Goal: Task Accomplishment & Management: Use online tool/utility

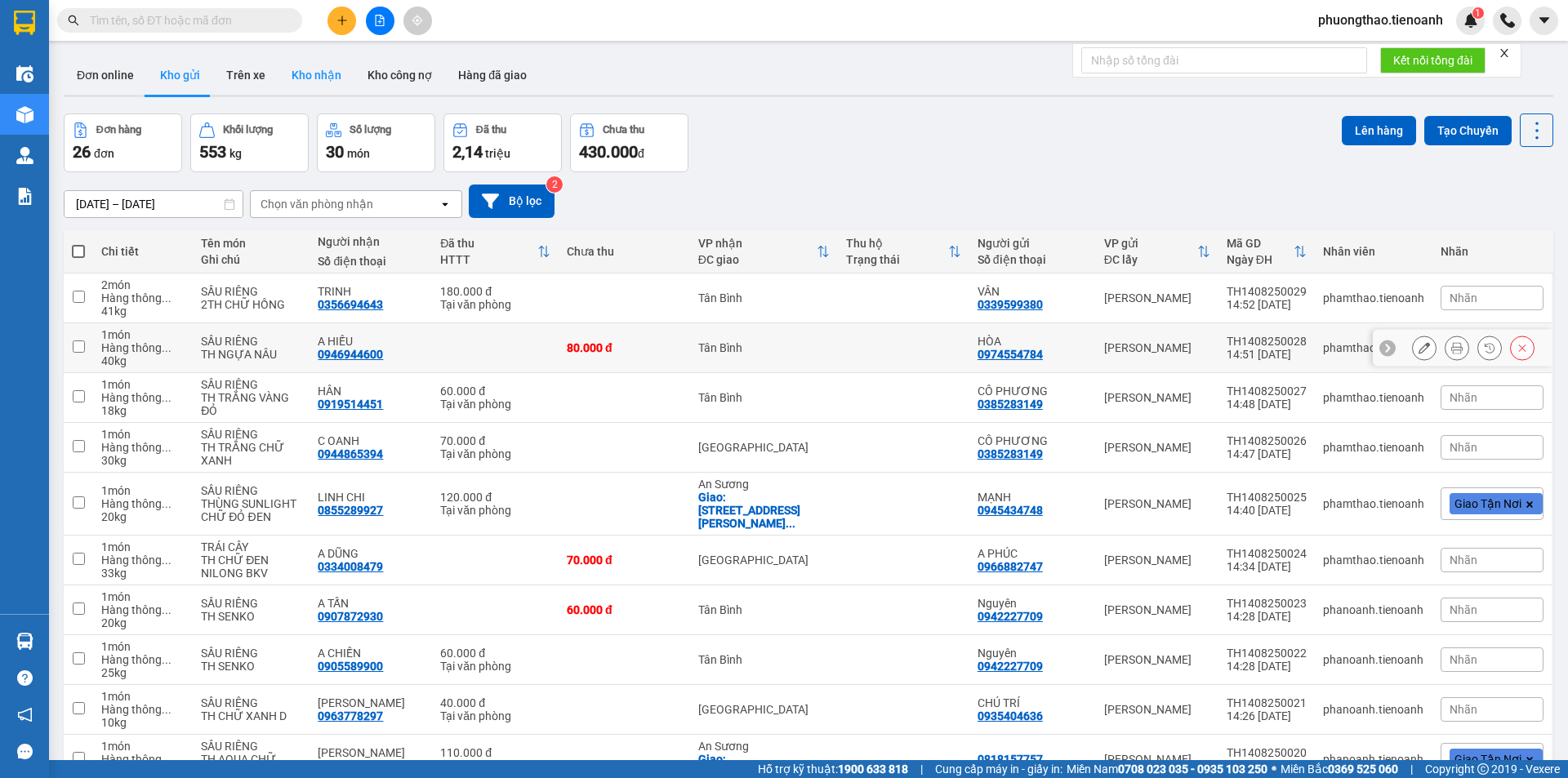
click at [328, 82] on button "Kho nhận" at bounding box center [316, 75] width 76 height 39
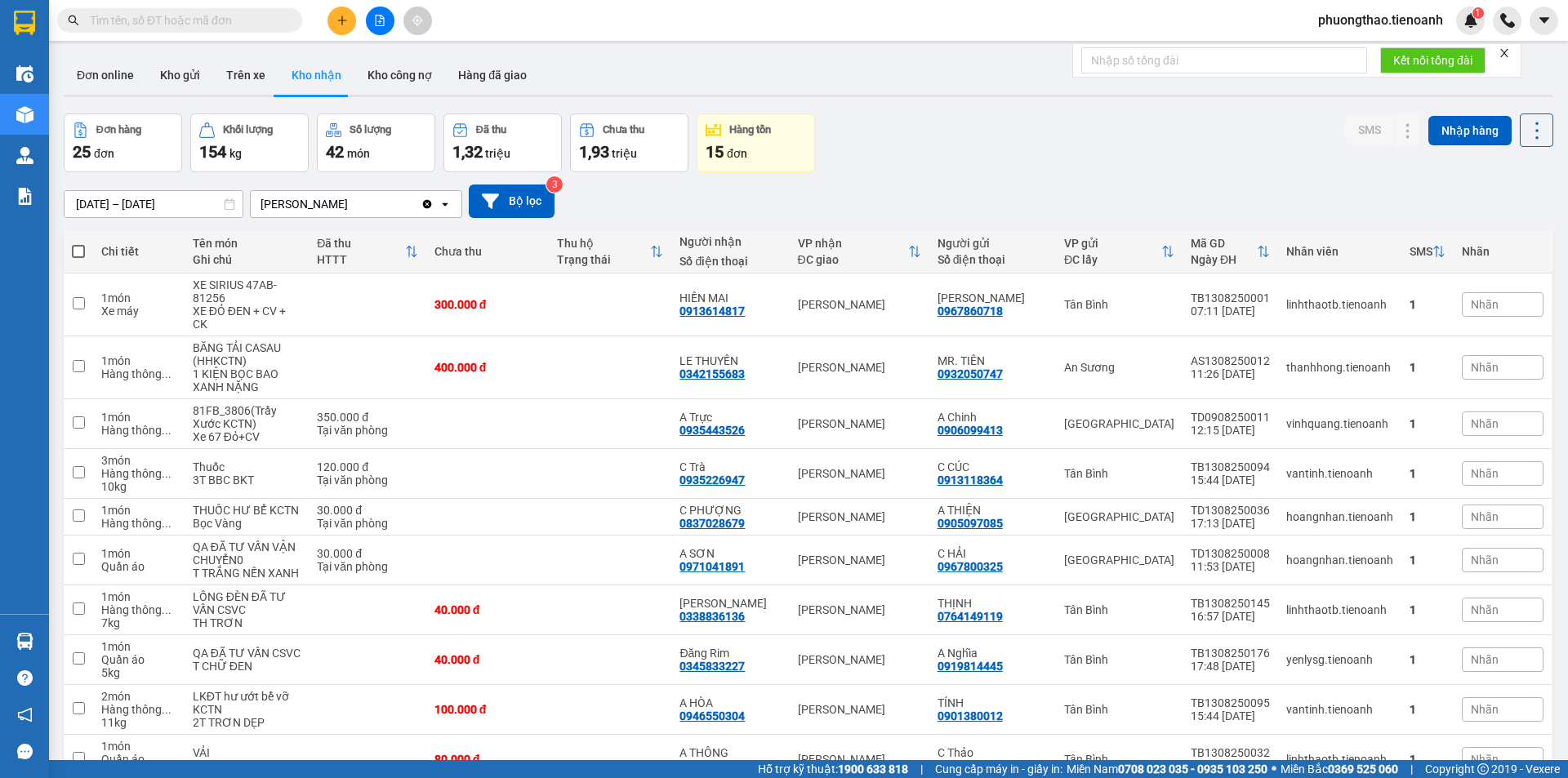
click at [326, 76] on button "Kho nhận" at bounding box center [316, 75] width 76 height 39
click at [397, 80] on button "Kho công nợ" at bounding box center [399, 75] width 90 height 39
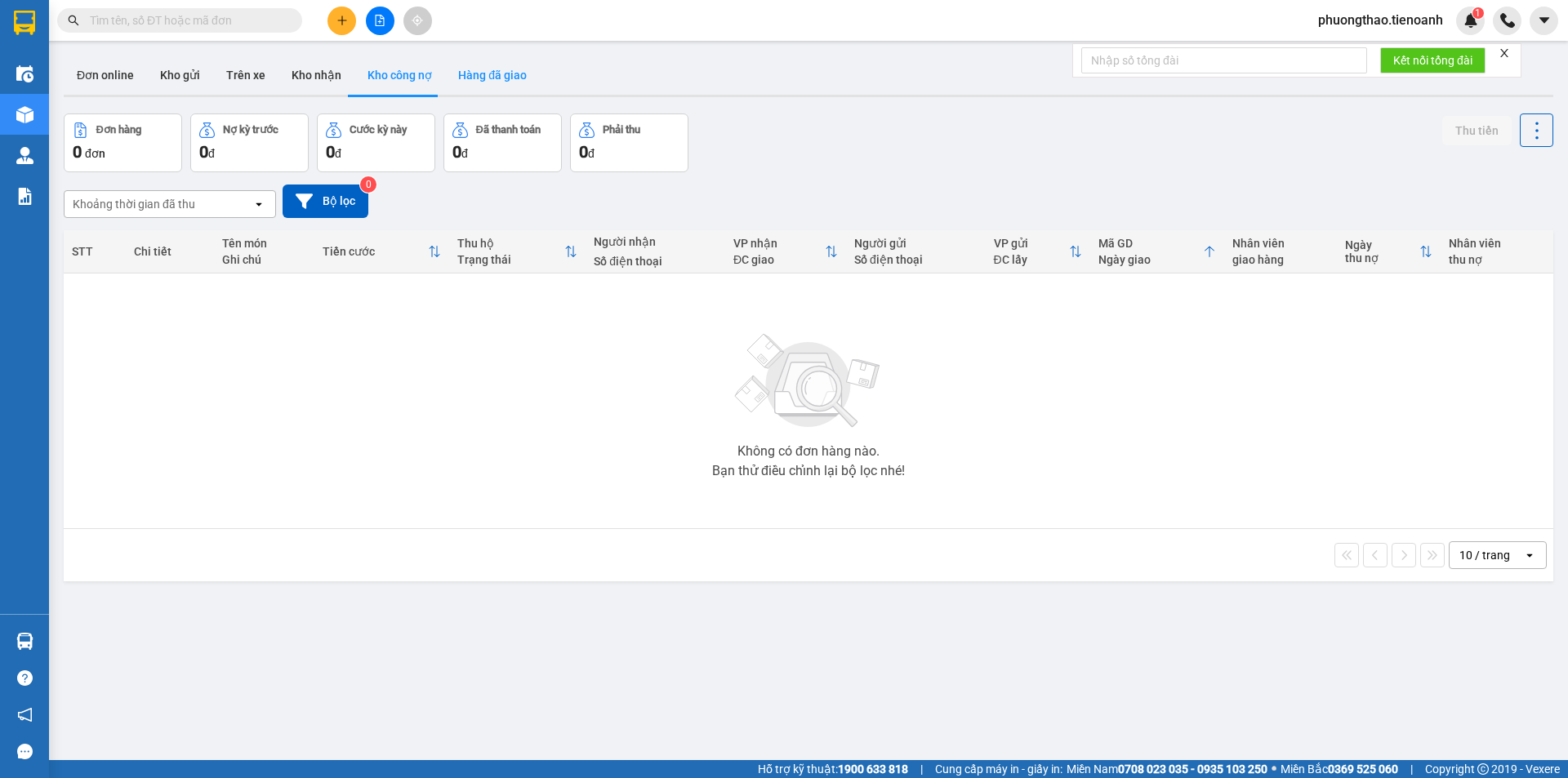
click at [496, 70] on button "Hàng đã giao" at bounding box center [492, 75] width 95 height 39
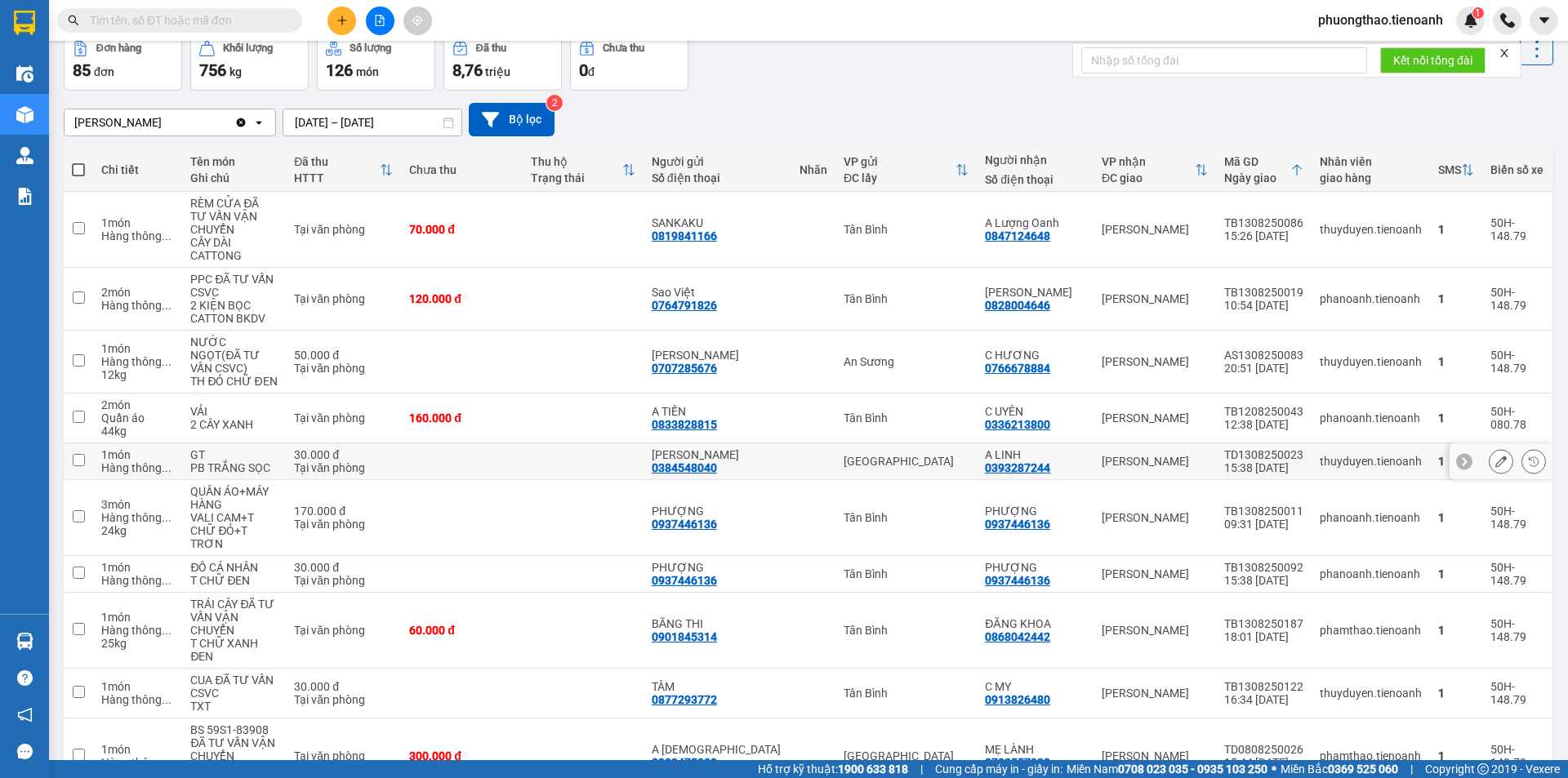
scroll to position [143, 0]
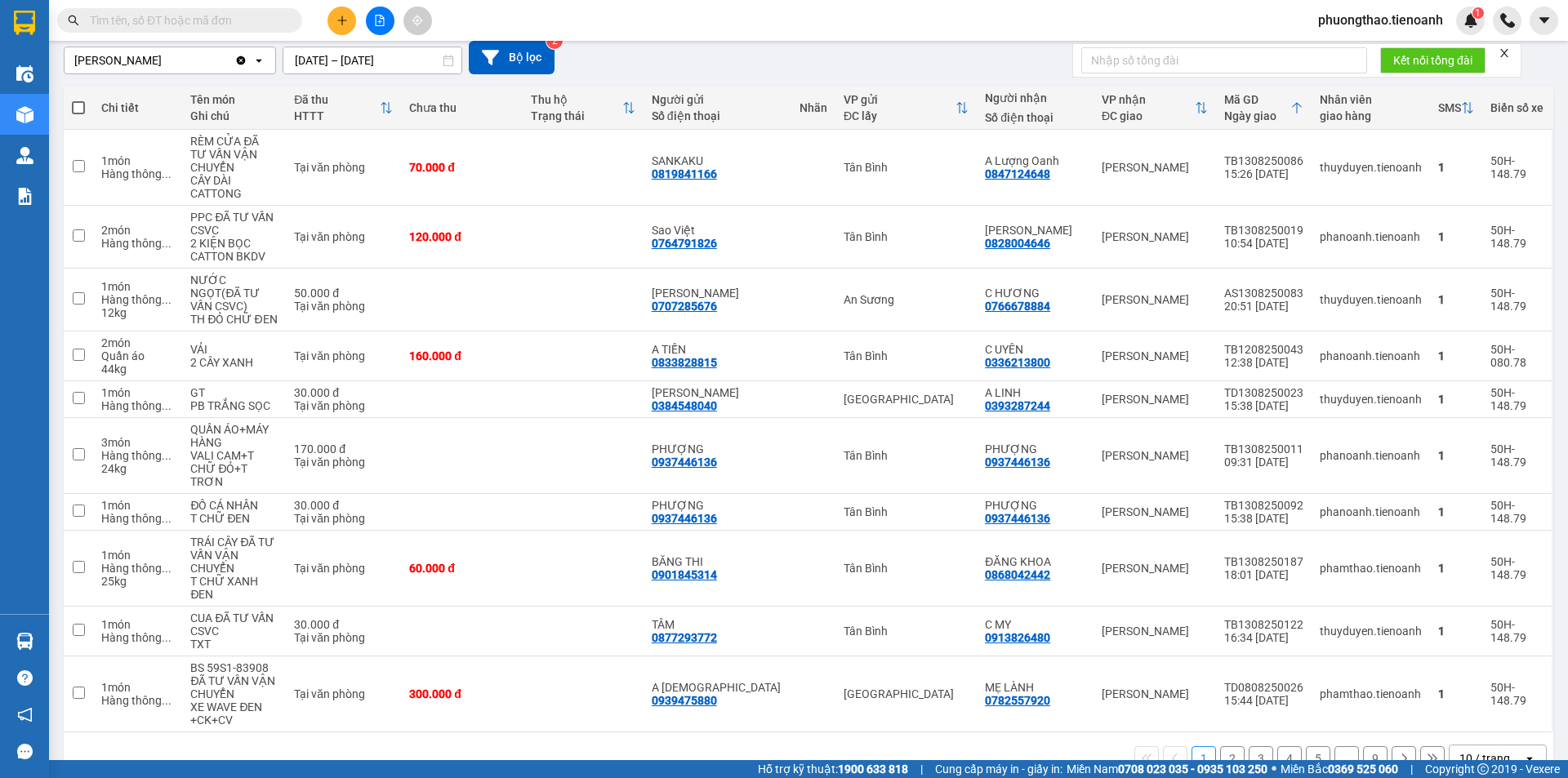
click at [1235, 744] on div "1 2 3 4 5 ... 9 10 / trang open" at bounding box center [808, 758] width 1477 height 28
click at [1226, 746] on button "2" at bounding box center [1232, 758] width 24 height 24
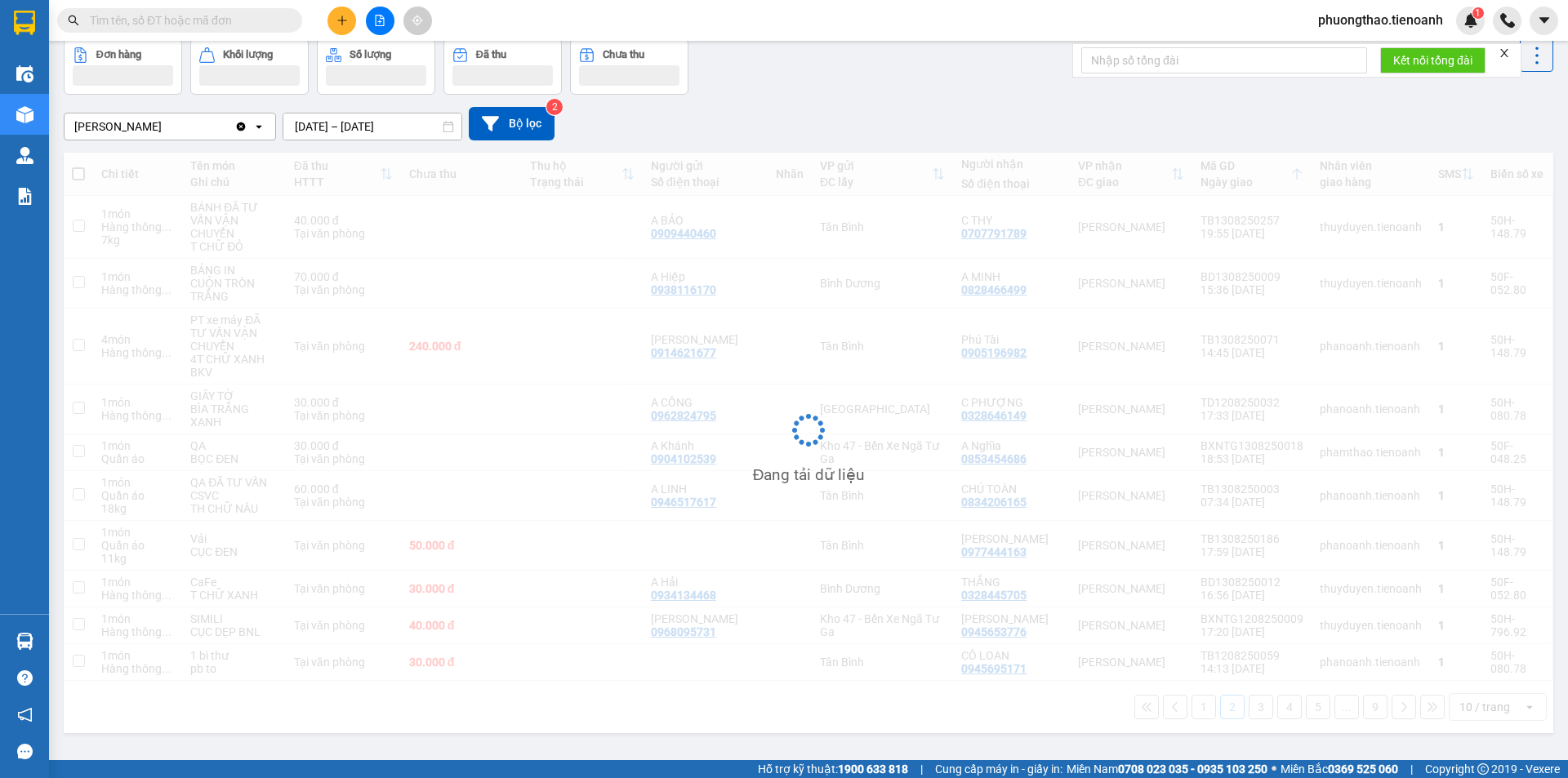
scroll to position [75, 0]
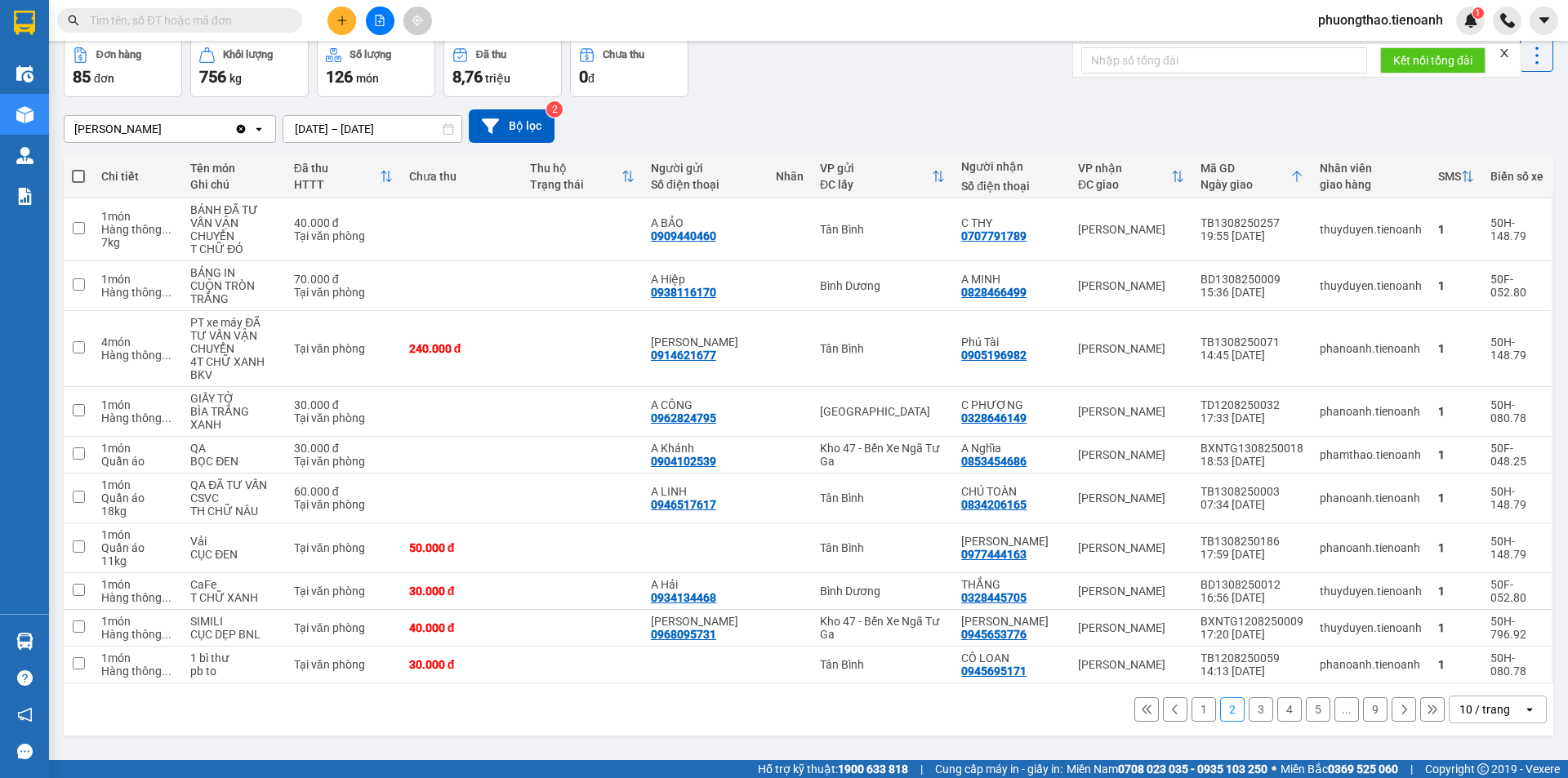
drag, startPoint x: 1249, startPoint y: 717, endPoint x: 888, endPoint y: 442, distance: 453.8
click at [1249, 716] on button "3" at bounding box center [1261, 709] width 24 height 24
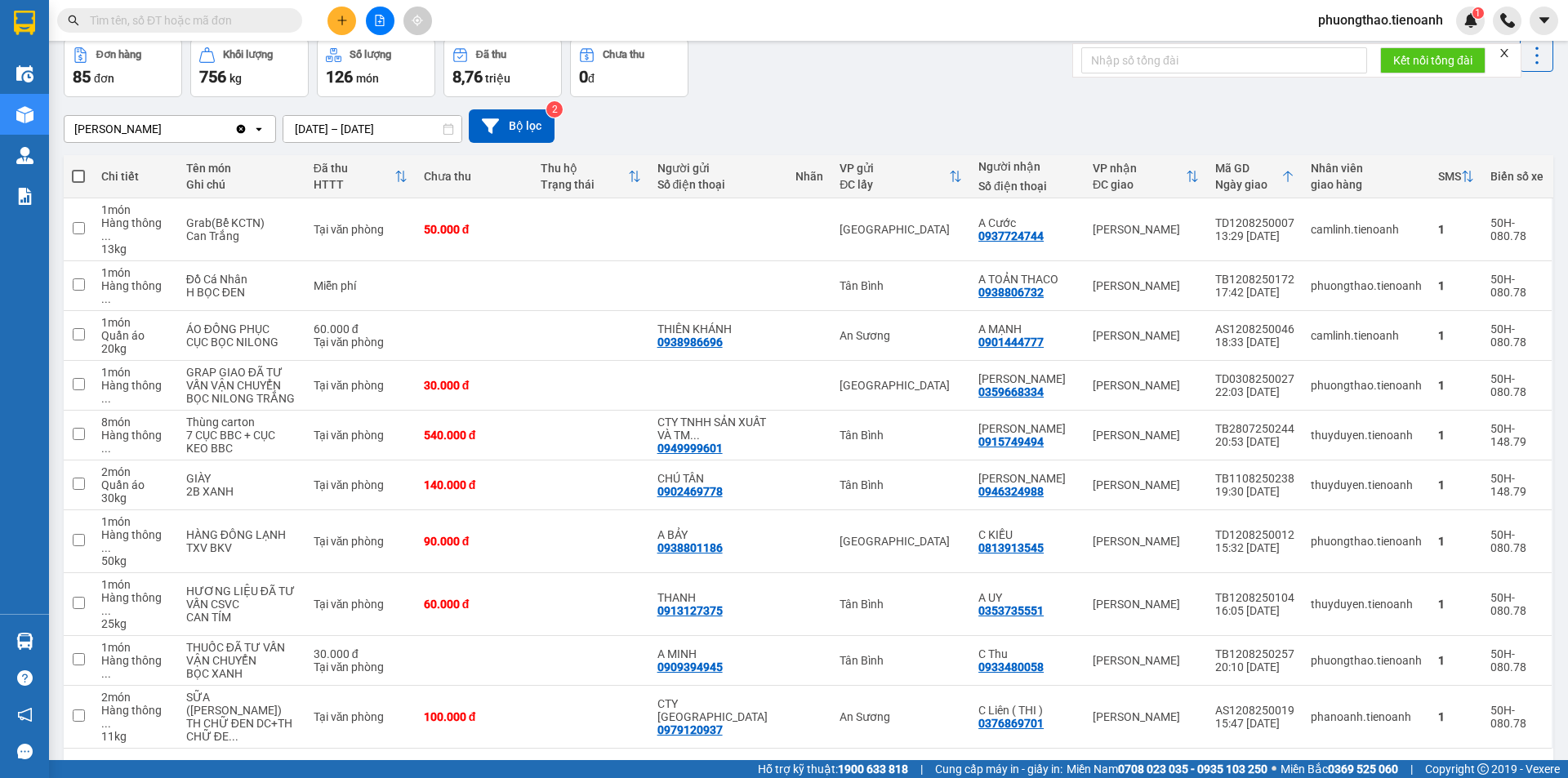
click at [231, 7] on div "Kết quả tìm kiếm ( 0 ) Bộ lọc No Data" at bounding box center [159, 20] width 318 height 29
click at [233, 24] on input "text" at bounding box center [186, 20] width 193 height 18
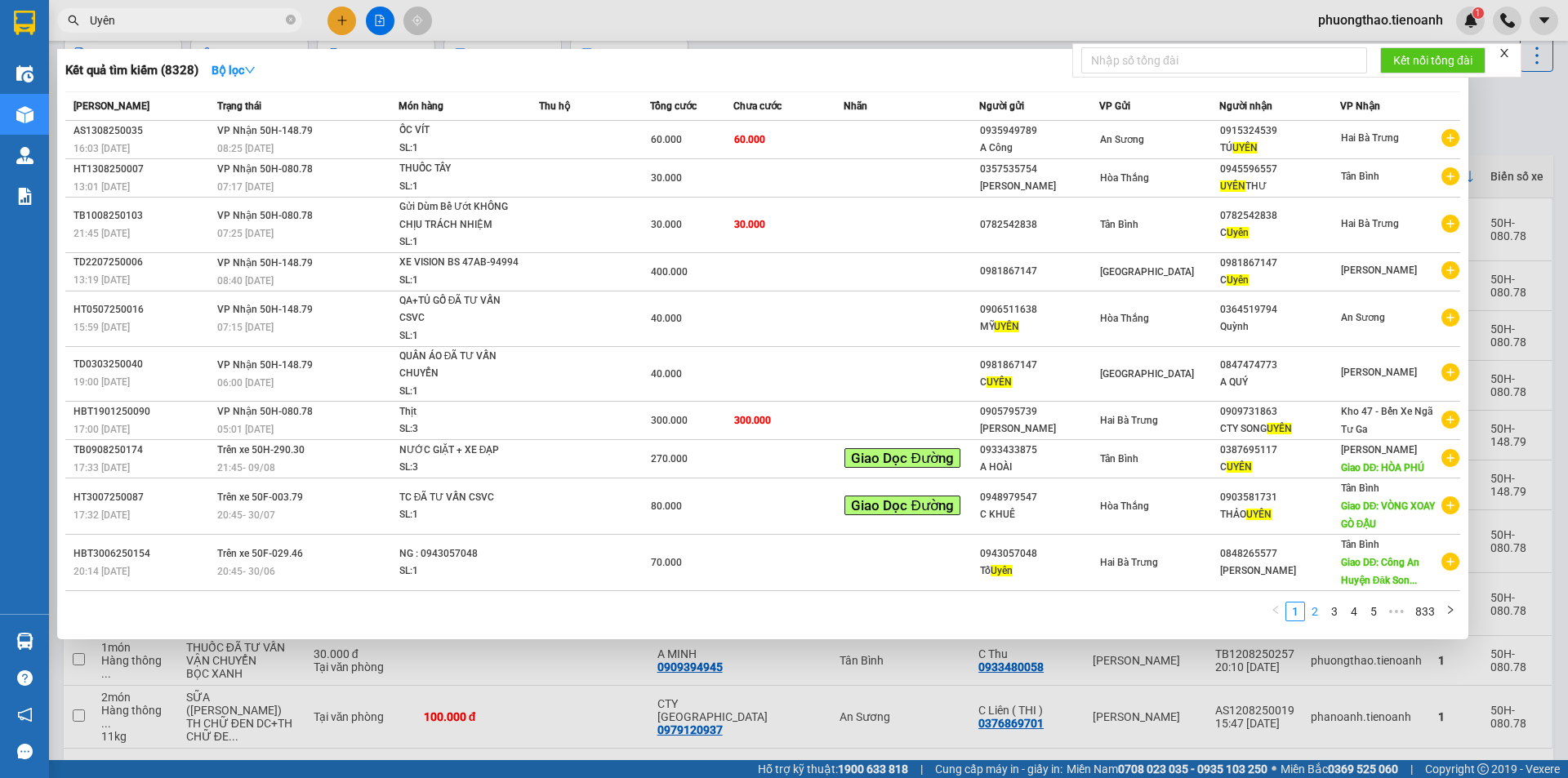
click at [1318, 615] on link "2" at bounding box center [1314, 611] width 18 height 18
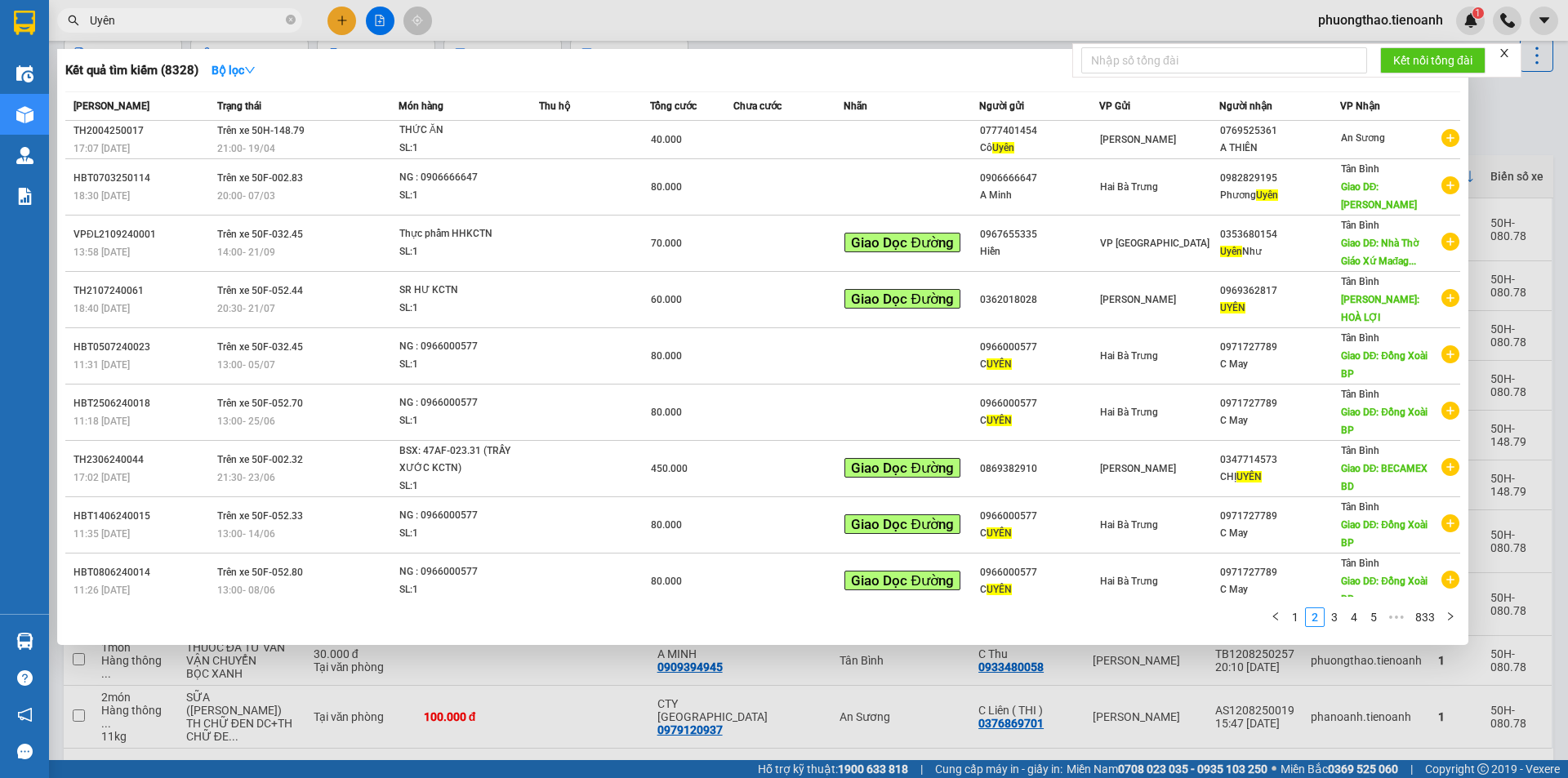
click at [611, 689] on div at bounding box center [784, 389] width 1568 height 778
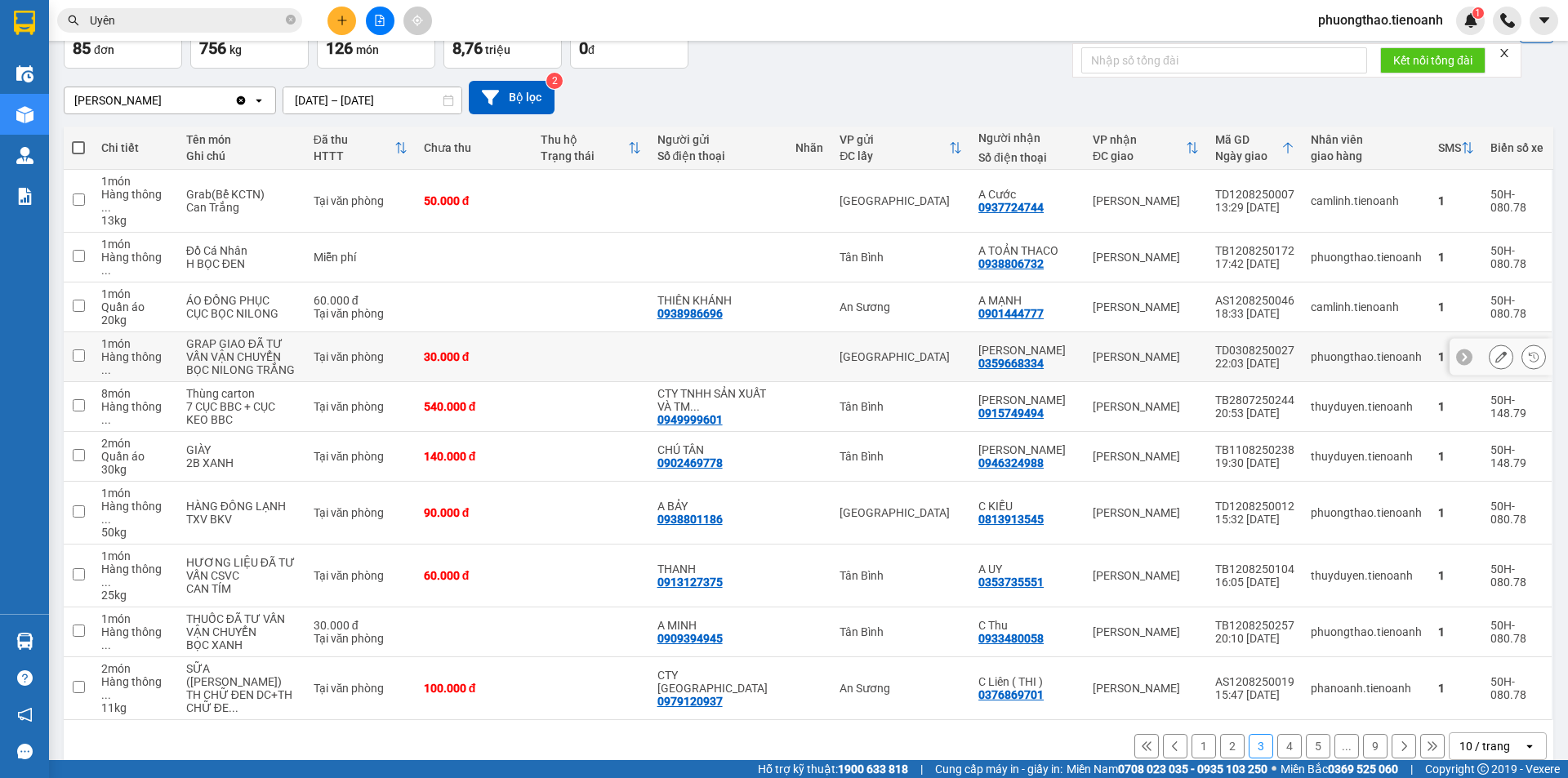
scroll to position [117, 0]
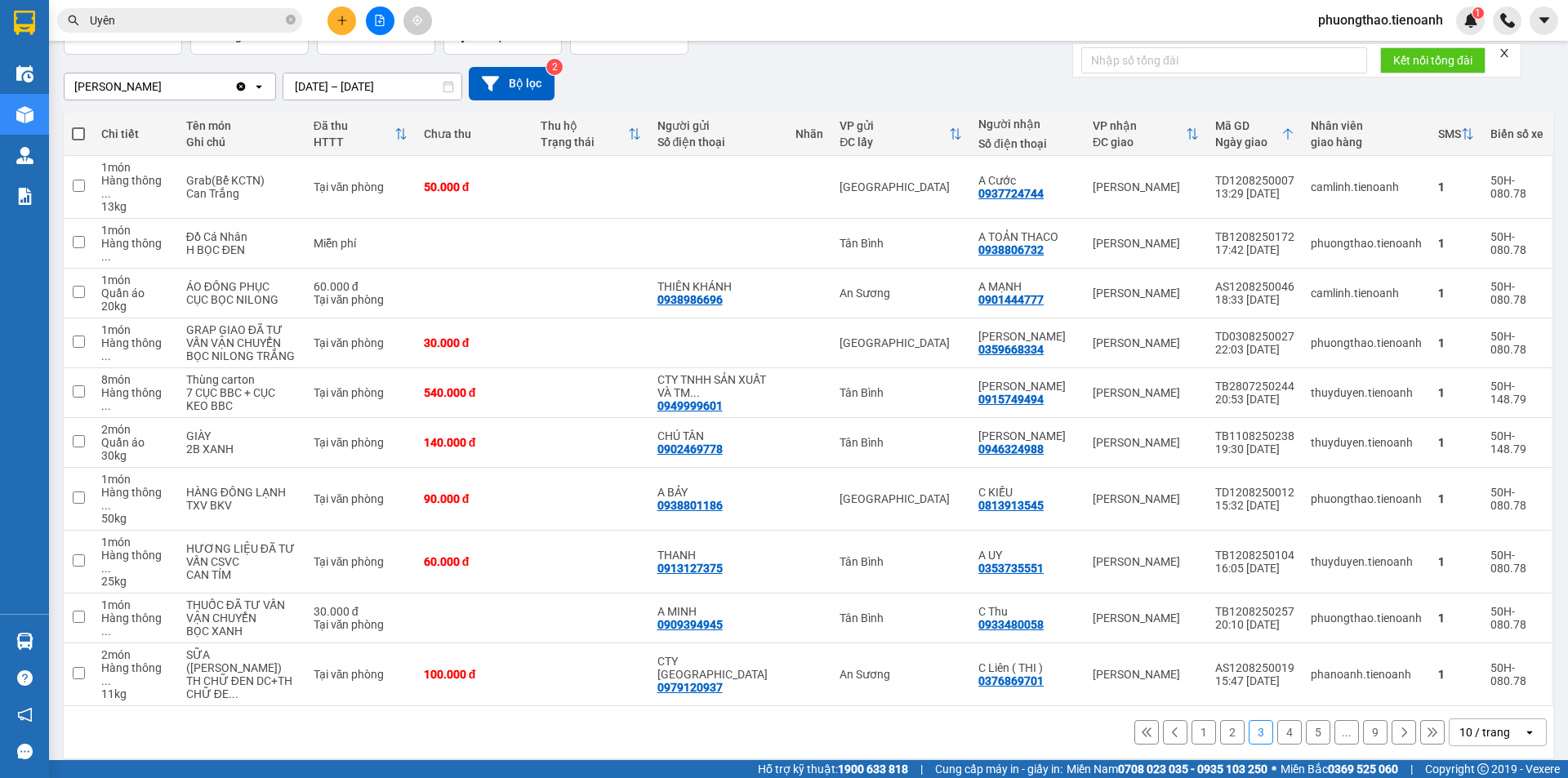
click at [1278, 720] on button "4" at bounding box center [1290, 732] width 24 height 24
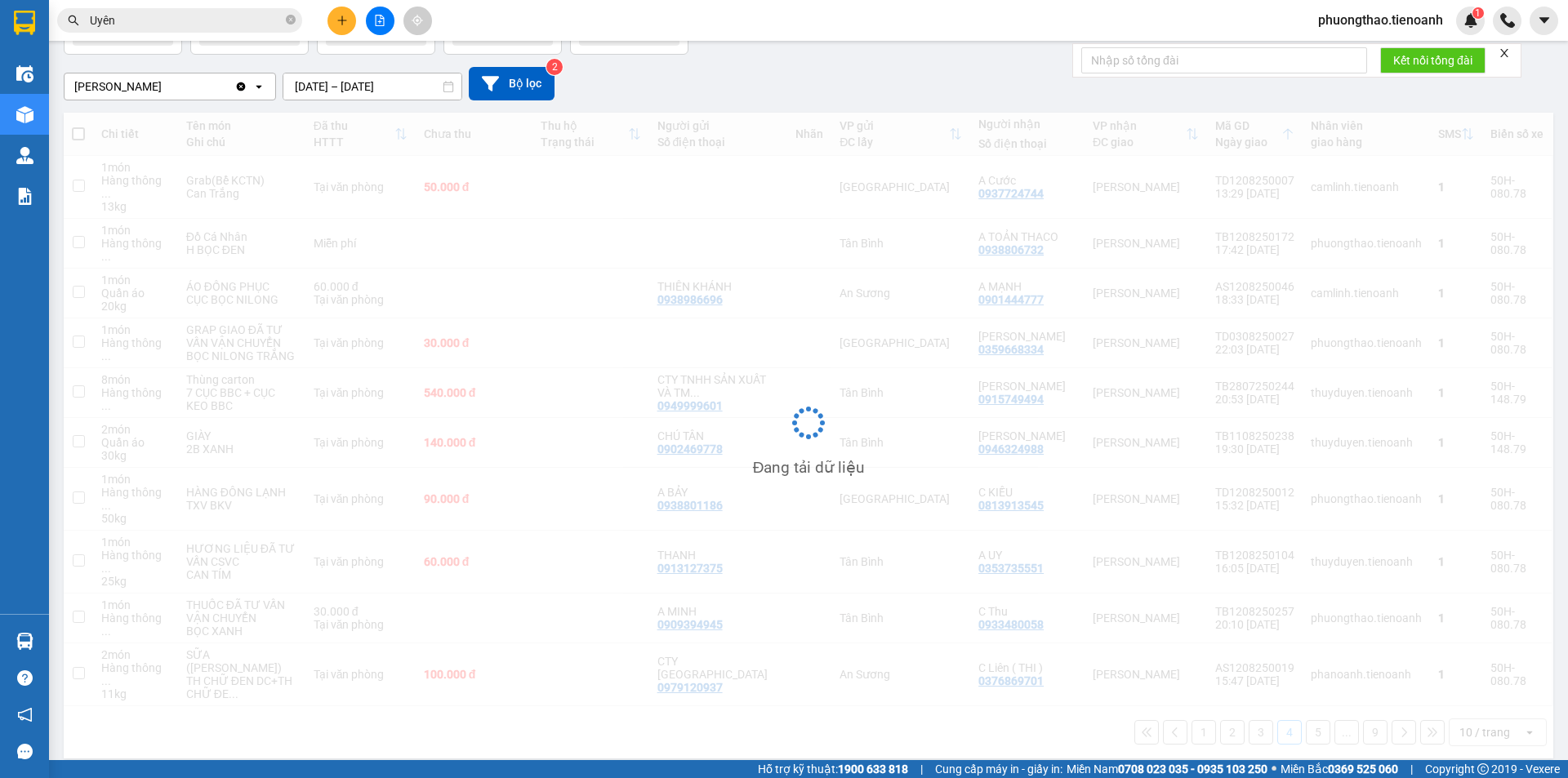
scroll to position [75, 0]
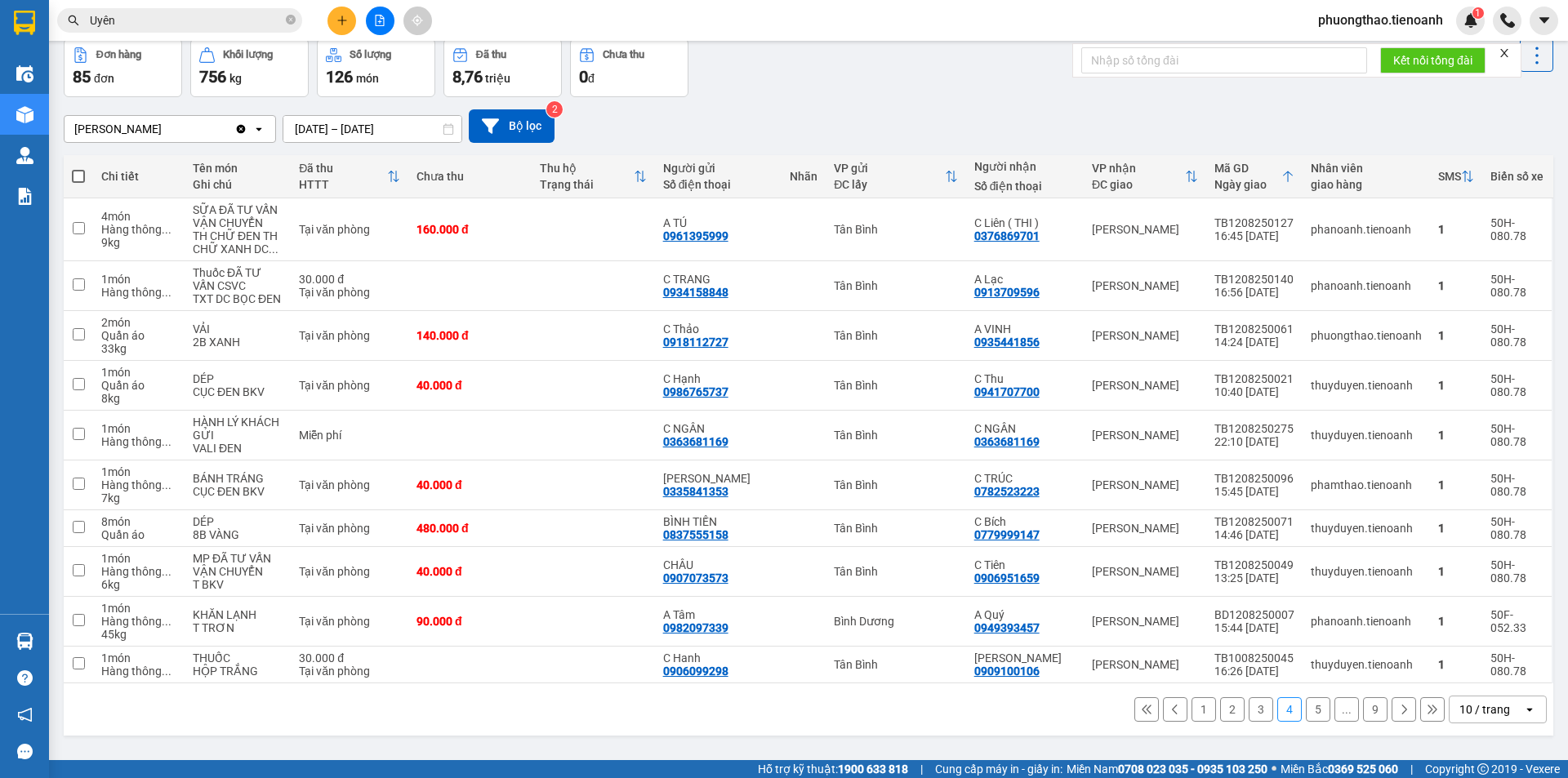
click at [1249, 710] on button "3" at bounding box center [1261, 709] width 24 height 24
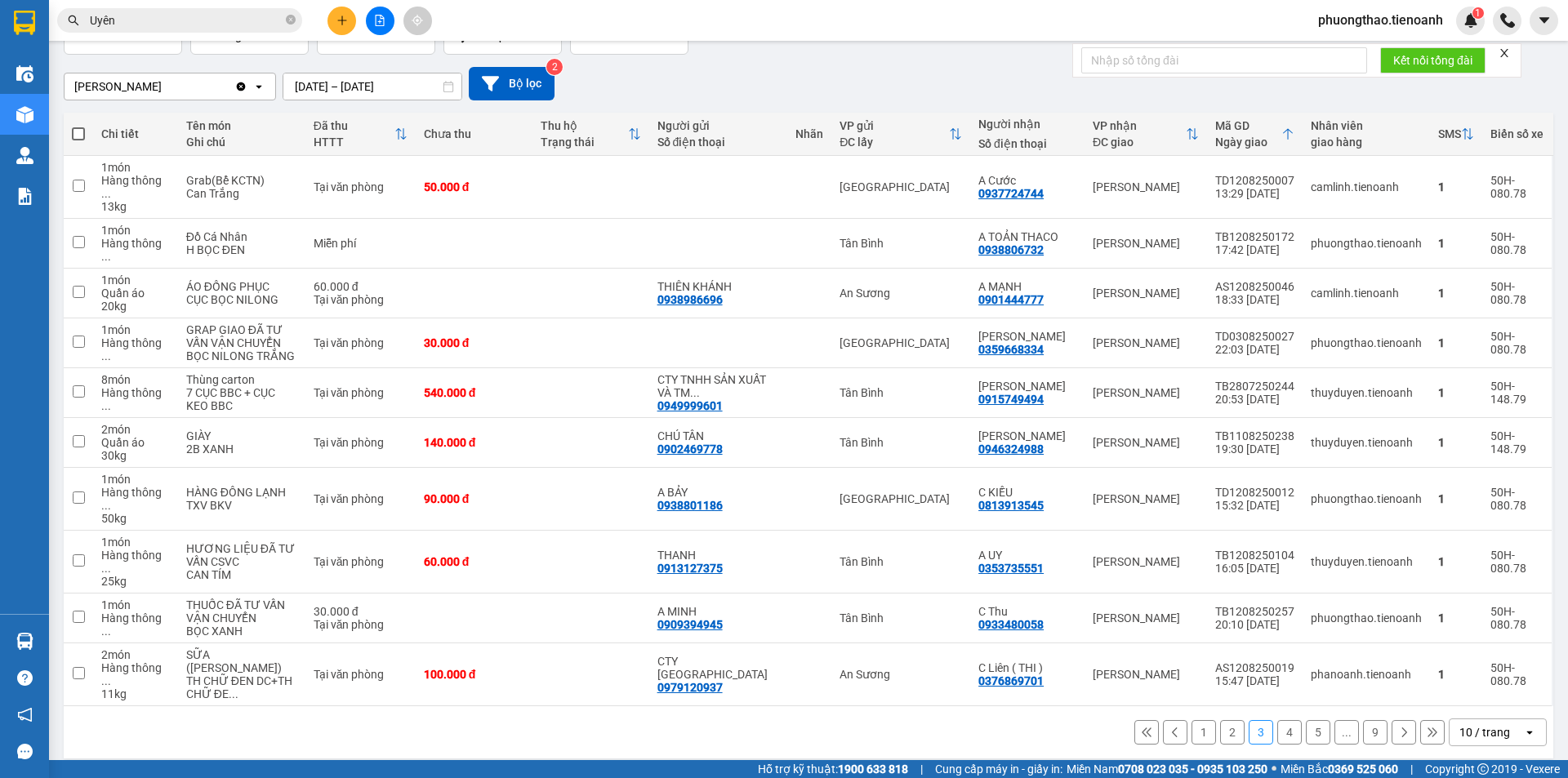
click at [1220, 724] on button "2" at bounding box center [1232, 732] width 24 height 24
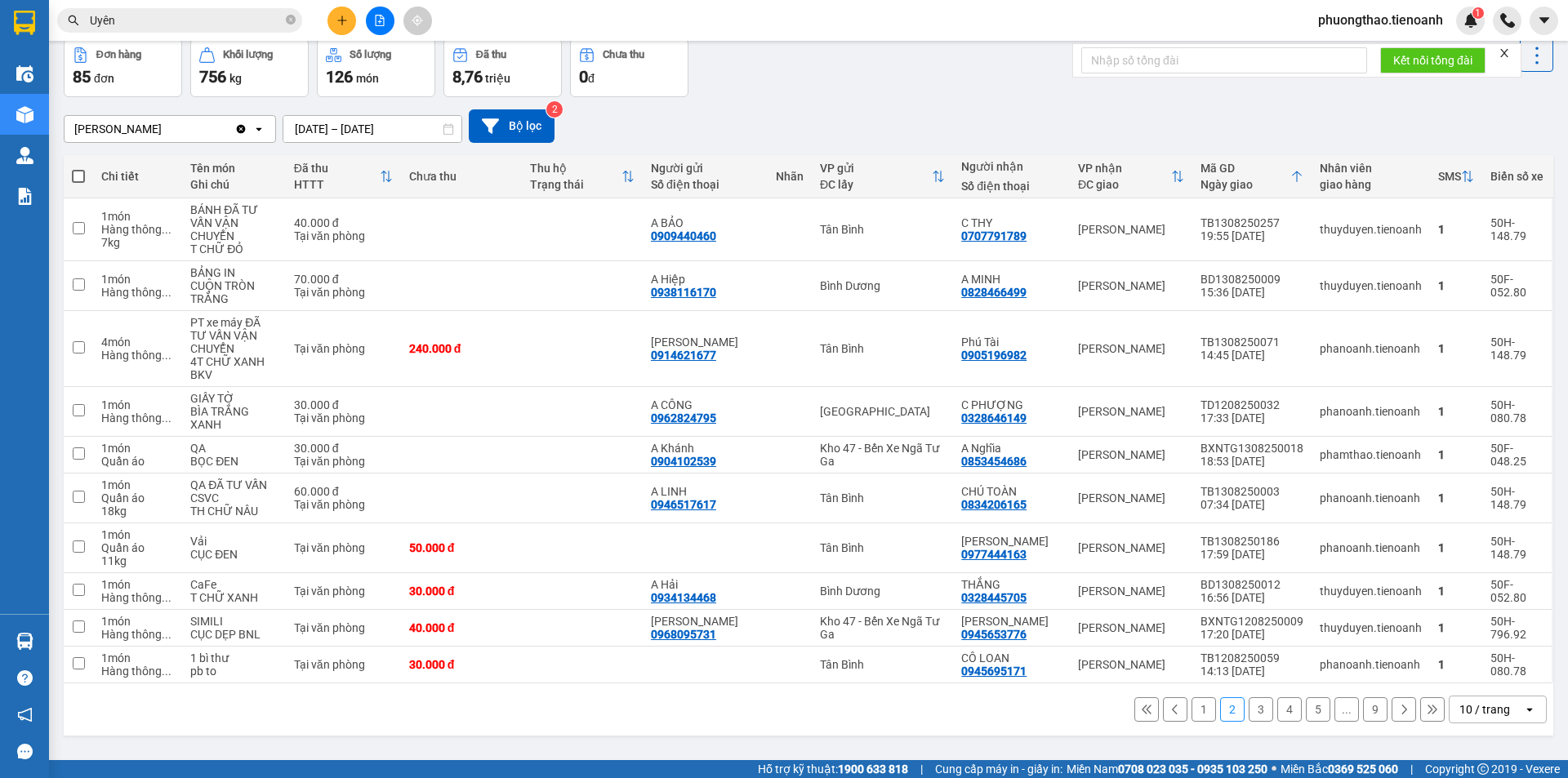
click at [1191, 711] on button "1" at bounding box center [1203, 709] width 24 height 24
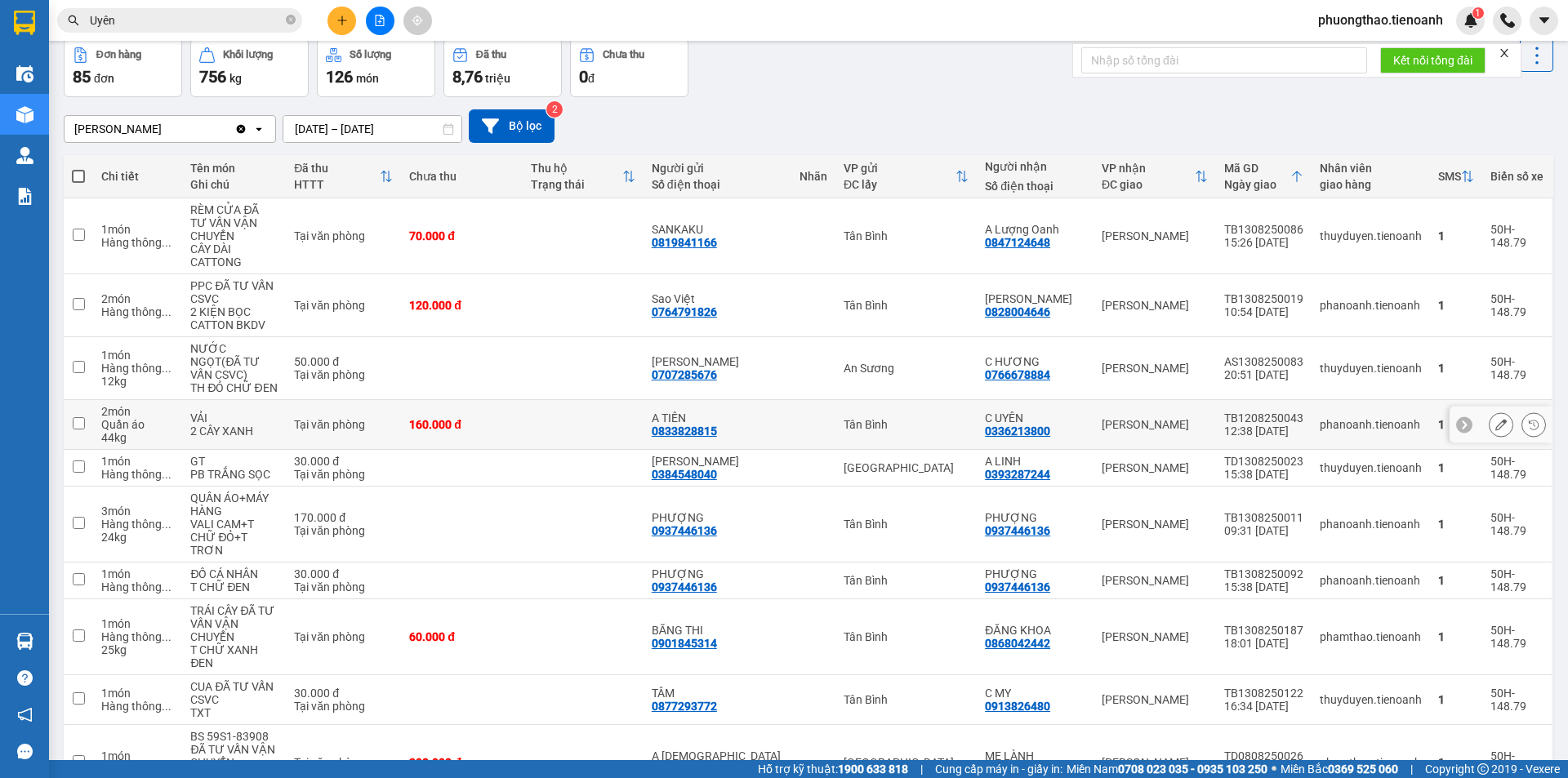
scroll to position [143, 0]
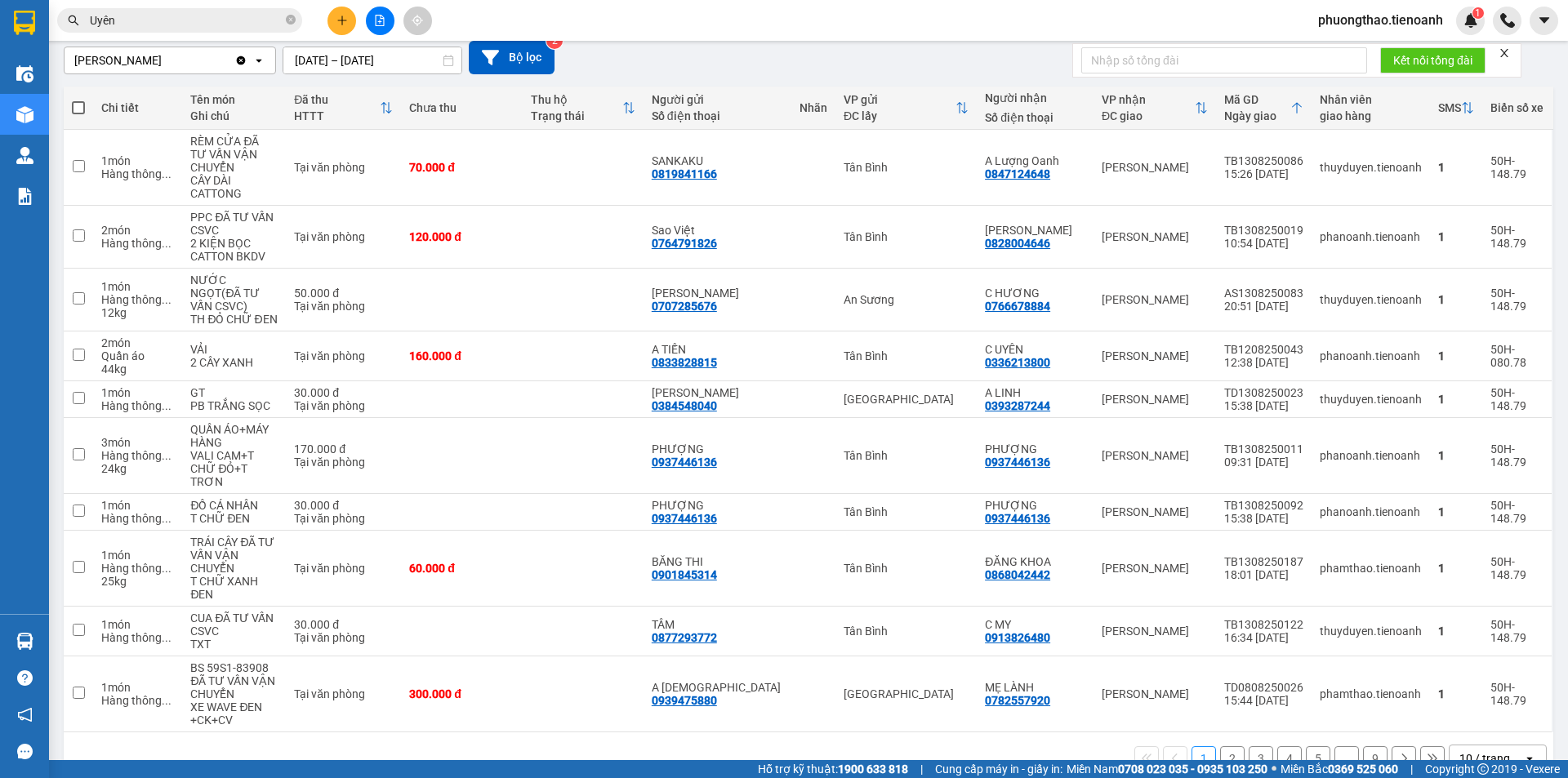
click at [1282, 746] on button "4" at bounding box center [1290, 758] width 24 height 24
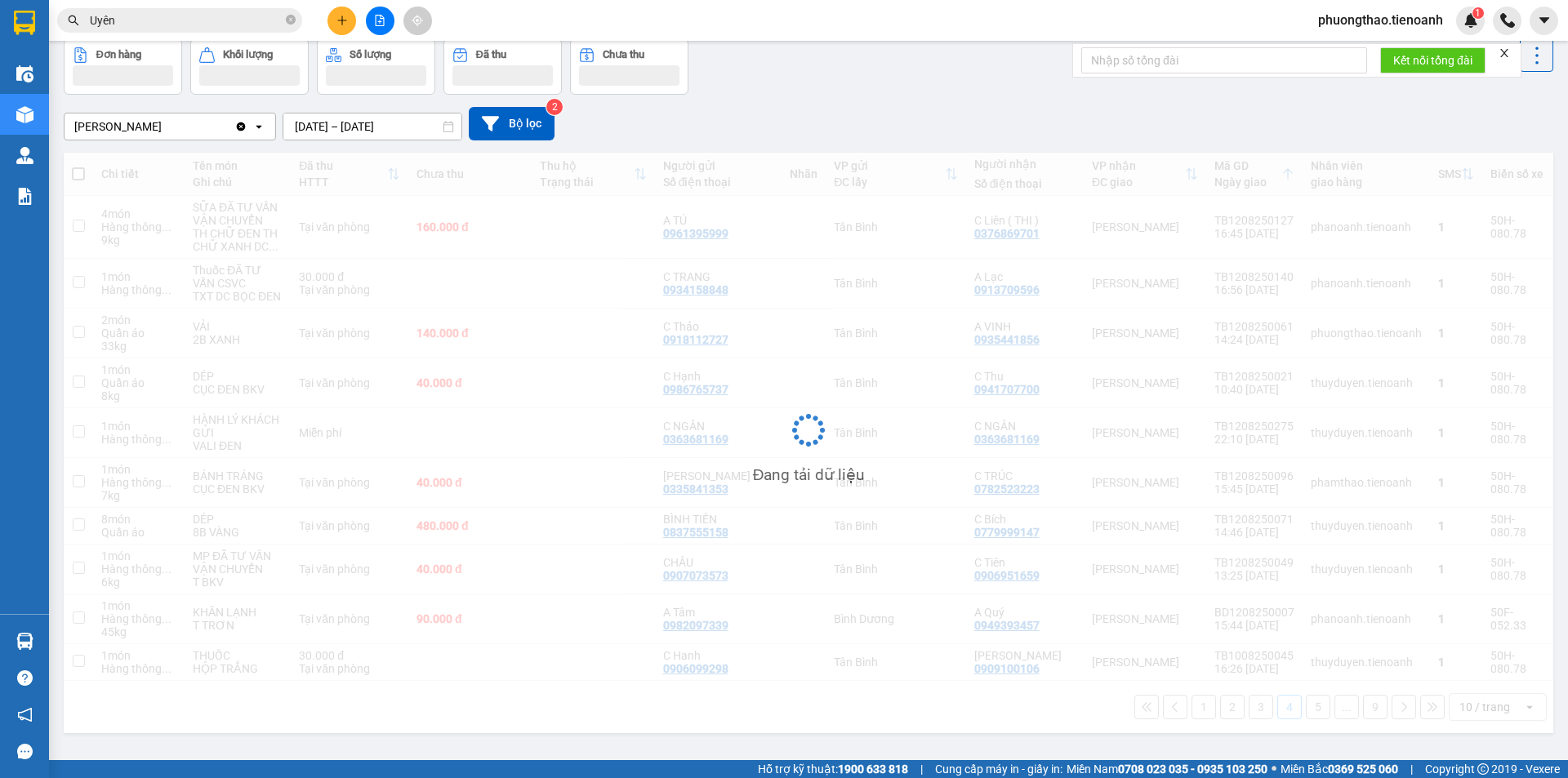
scroll to position [75, 0]
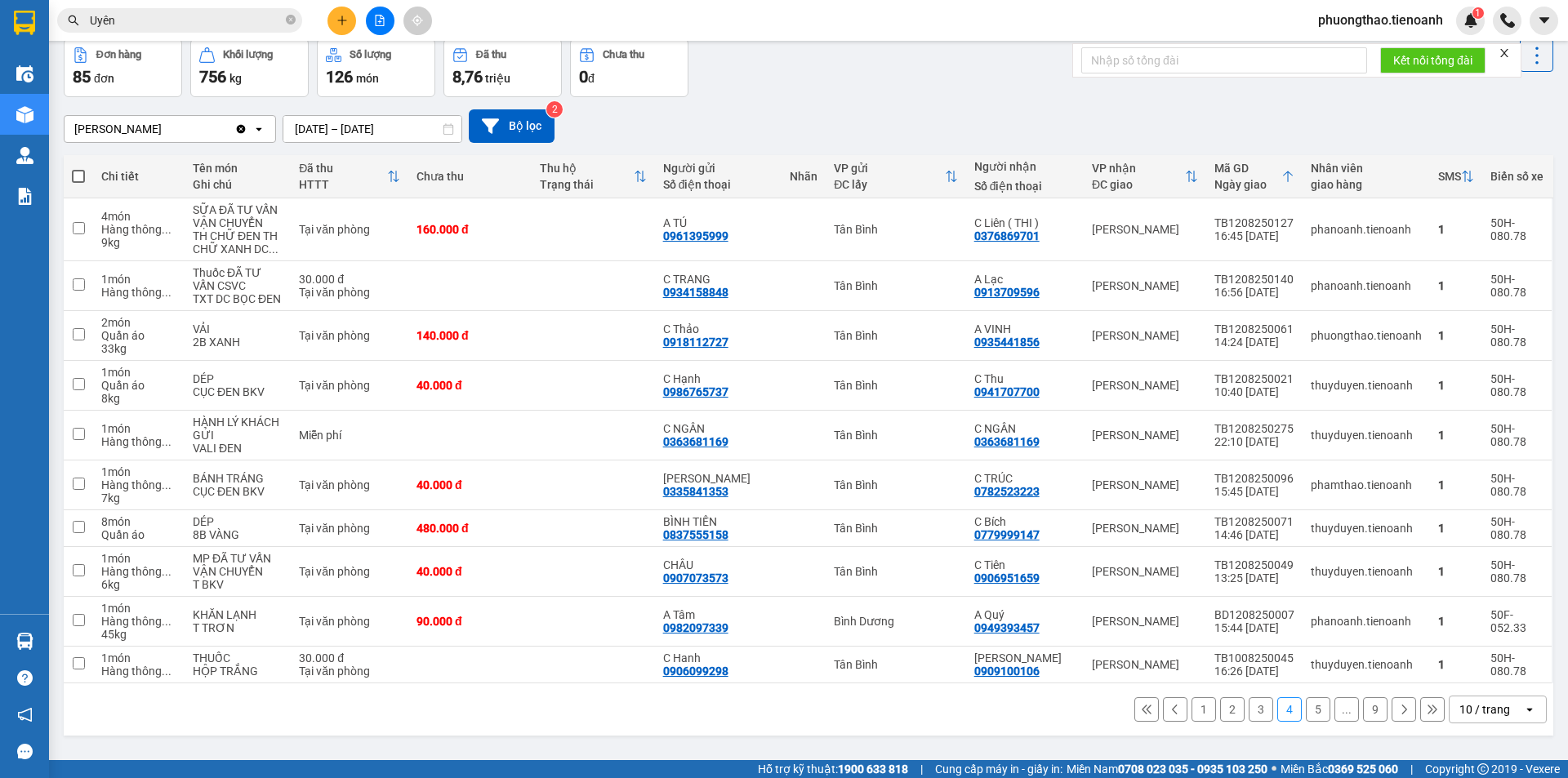
click at [1306, 711] on button "5" at bounding box center [1318, 709] width 24 height 24
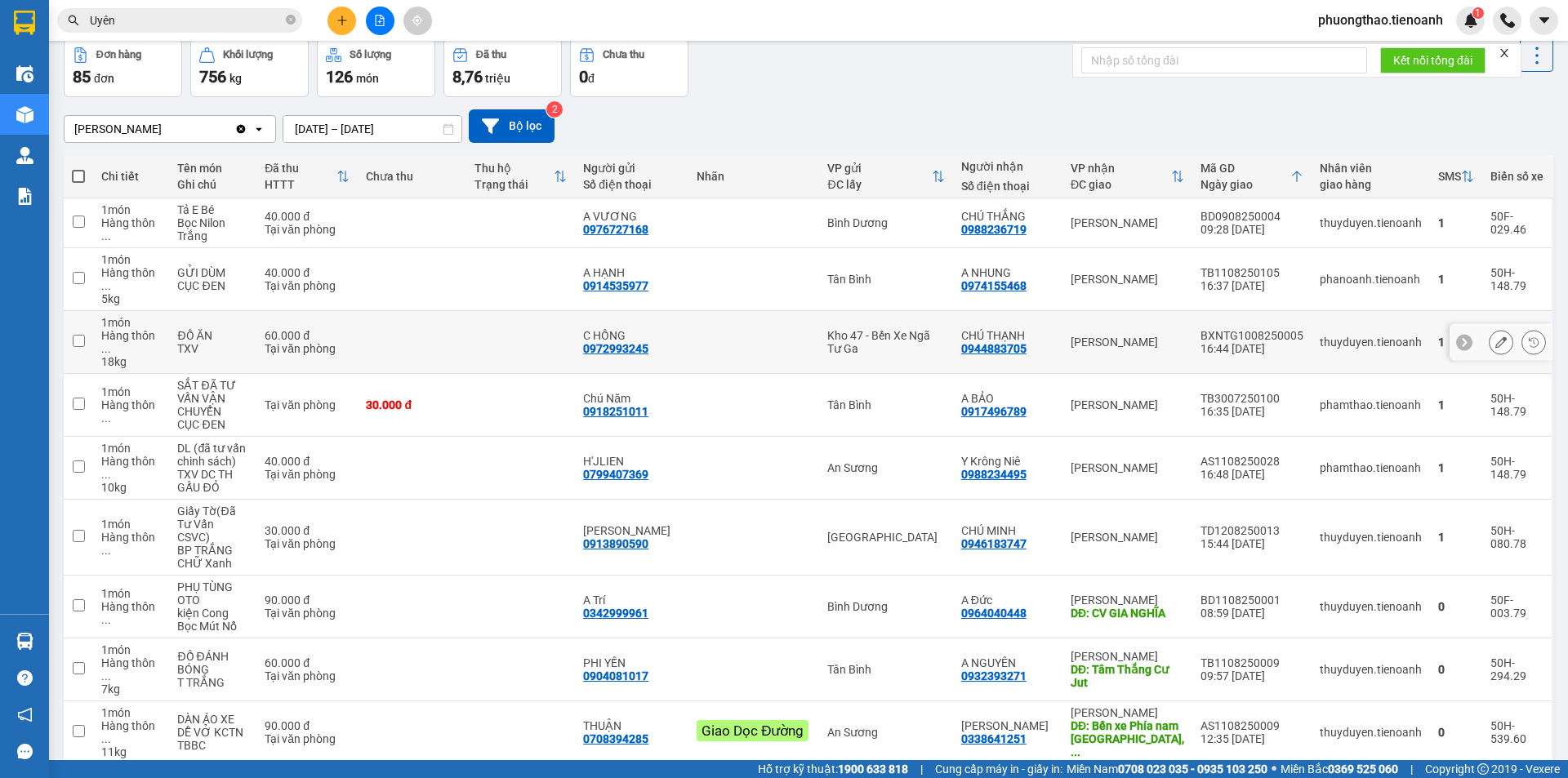
scroll to position [130, 0]
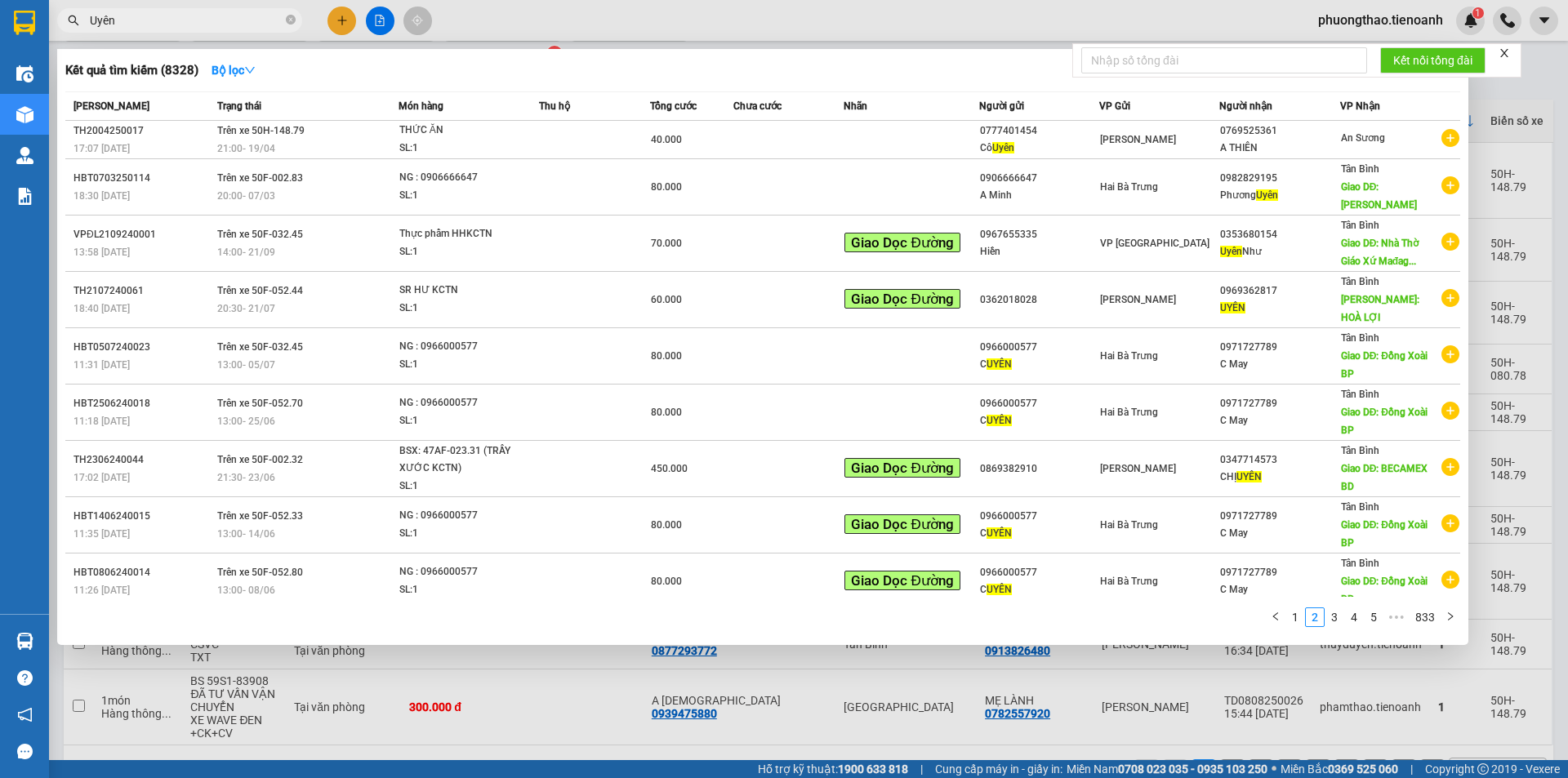
click at [115, 20] on input "Uyên" at bounding box center [186, 20] width 193 height 18
drag, startPoint x: 115, startPoint y: 20, endPoint x: 89, endPoint y: 23, distance: 26.2
click at [89, 23] on span "Uyên" at bounding box center [179, 20] width 245 height 24
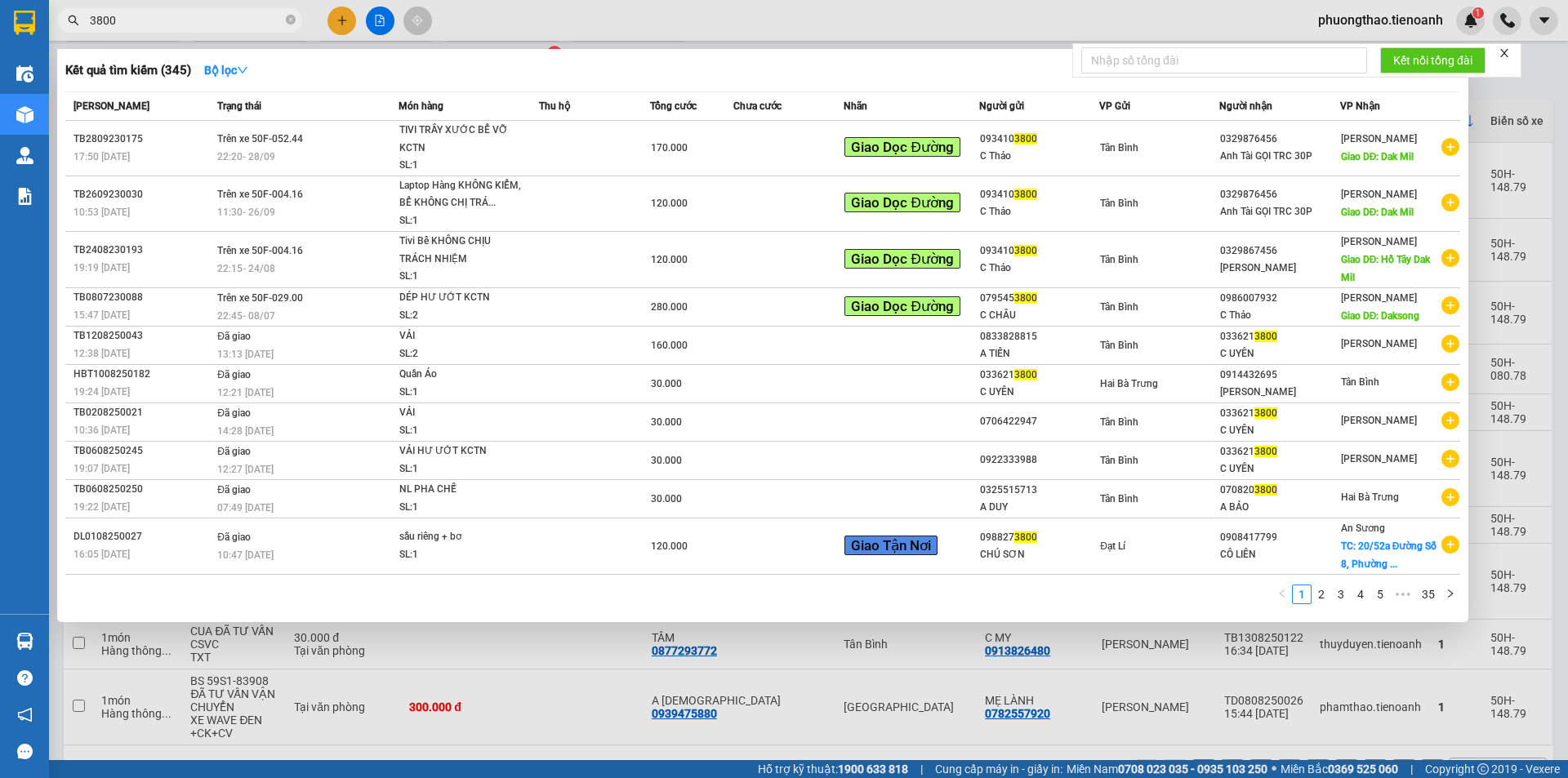
click at [134, 26] on input "3800" at bounding box center [186, 20] width 193 height 18
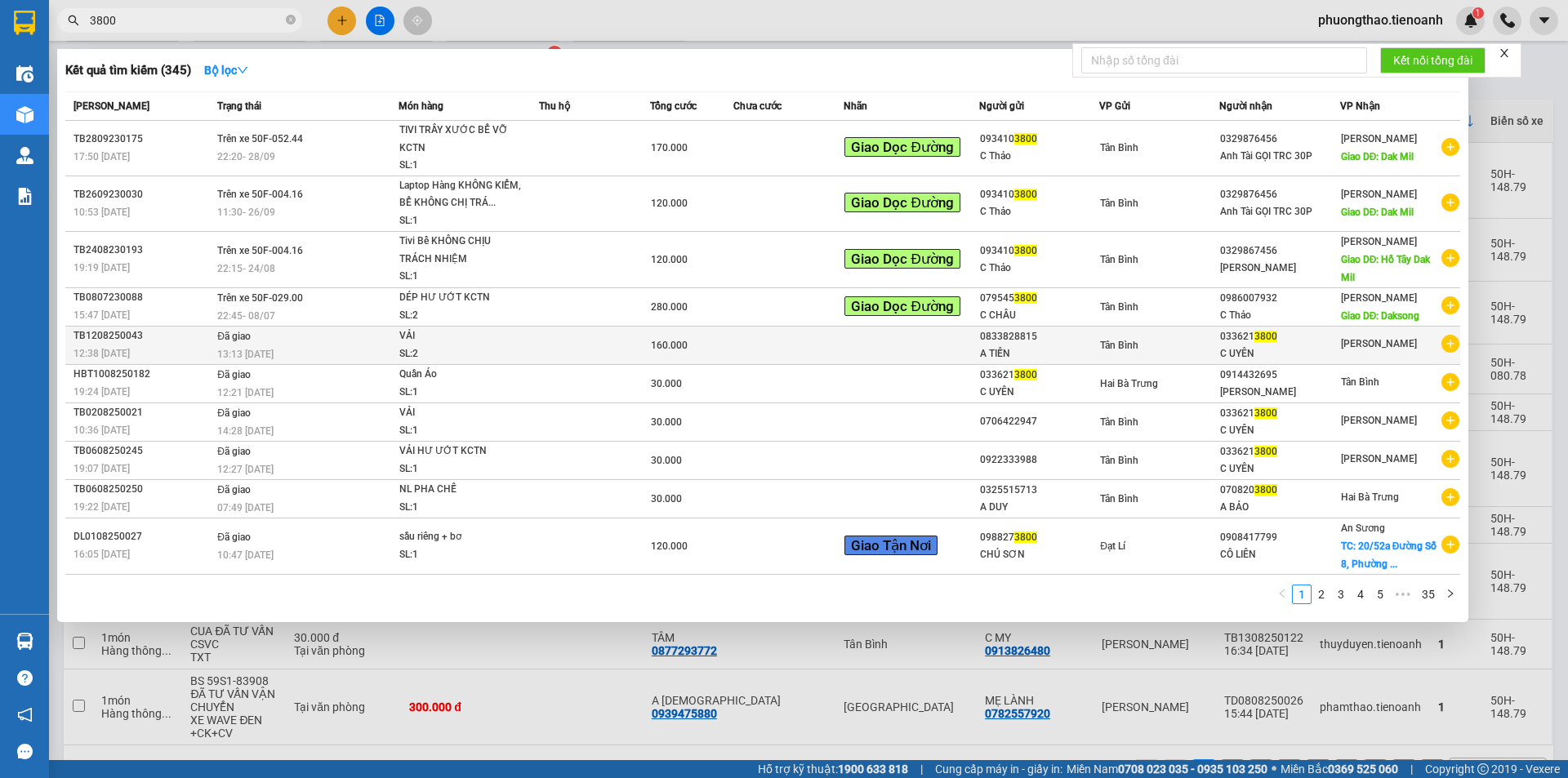
type input "3800"
click at [912, 341] on td at bounding box center [912, 344] width 136 height 38
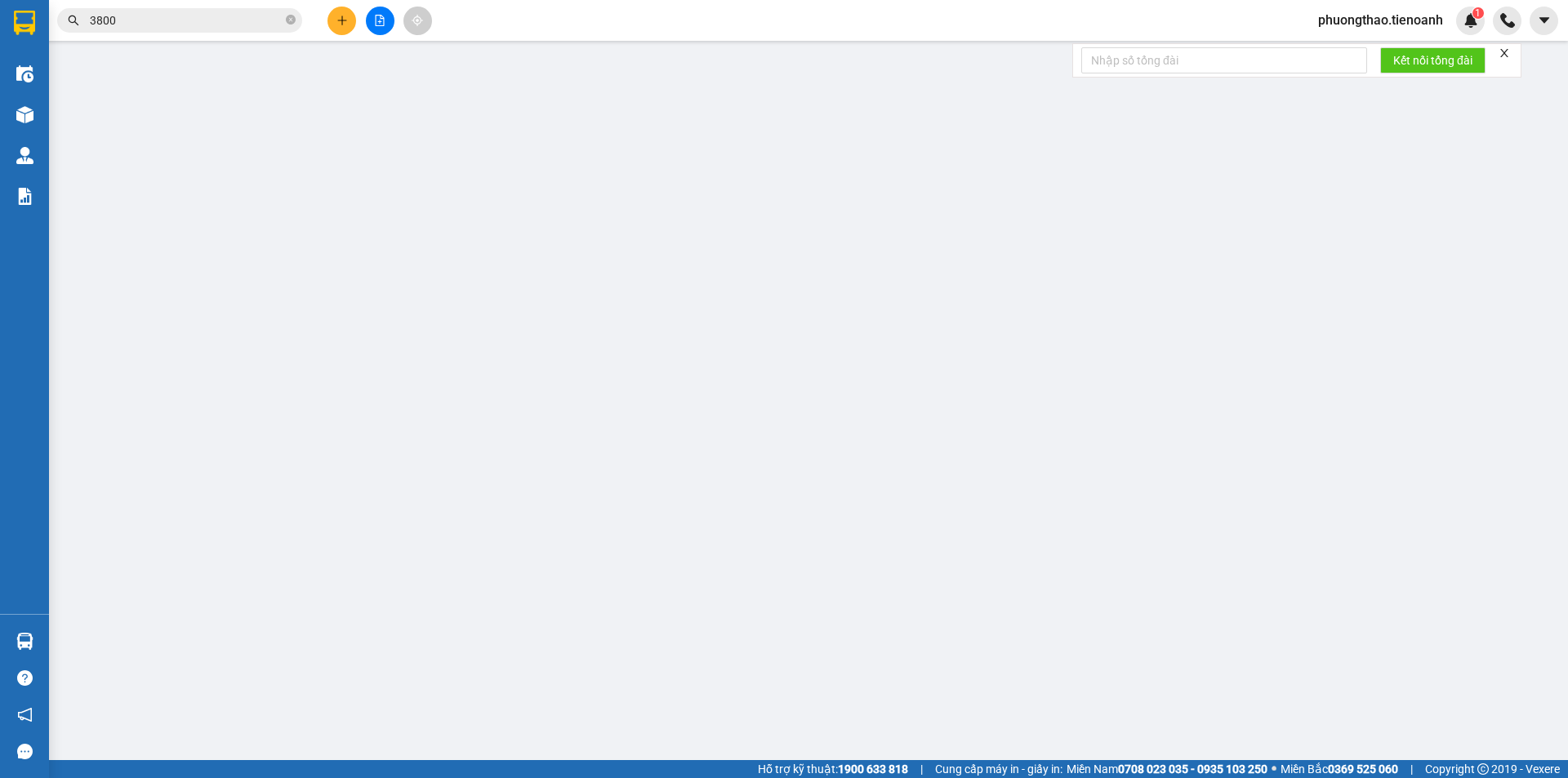
type input "0336213800"
type input "C UYÊN"
type input "0833828815"
type input "A TIẾN"
type input "160.000"
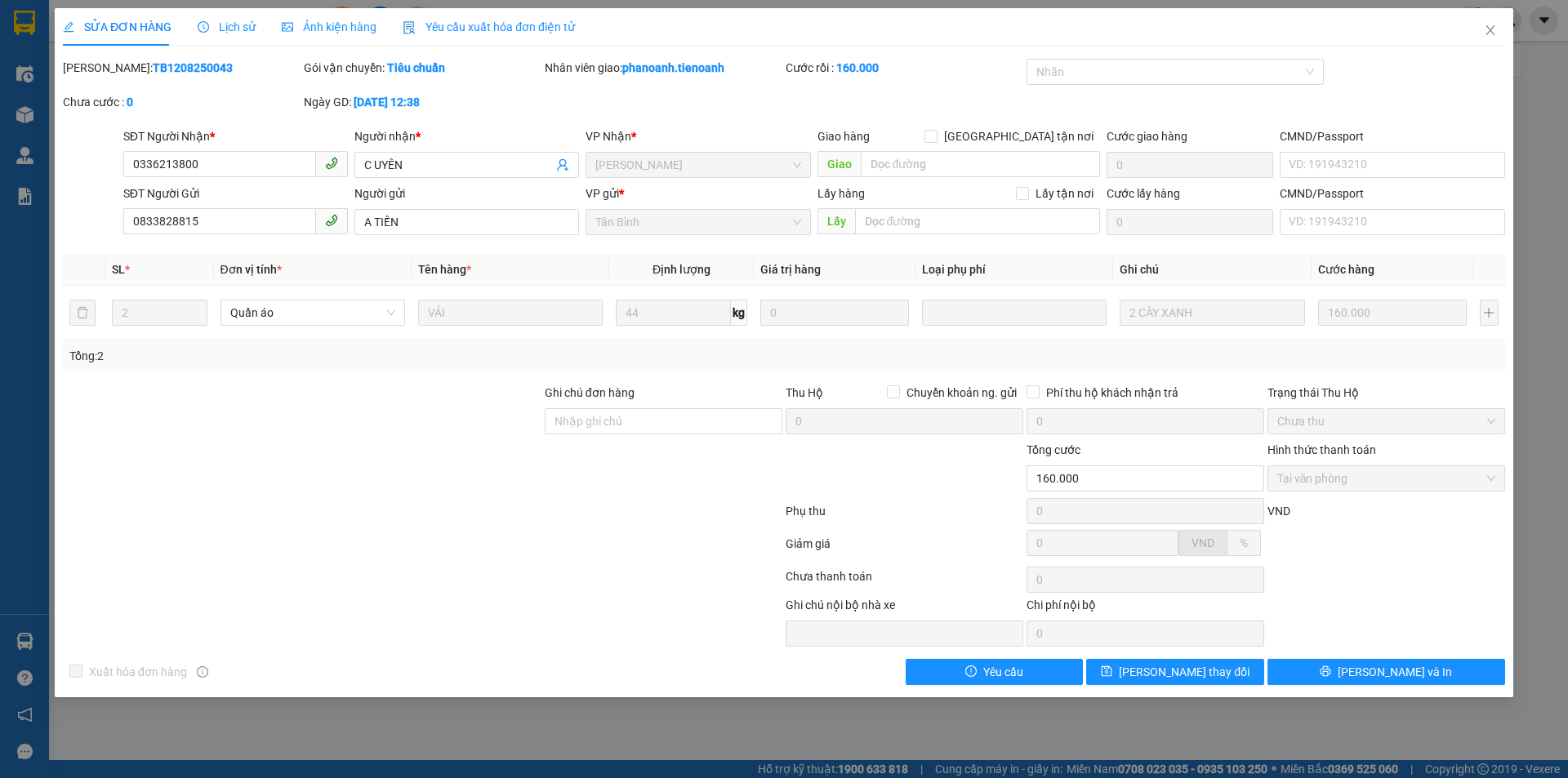
click at [163, 20] on span "SỬA ĐƠN HÀNG" at bounding box center [117, 27] width 109 height 13
click at [191, 23] on div "SỬA ĐƠN HÀNG Lịch sử Ảnh kiện hàng Yêu cầu xuất hóa đơn điện tử" at bounding box center [319, 27] width 512 height 37
click at [190, 17] on div "SỬA ĐƠN HÀNG Lịch sử Ảnh kiện hàng Yêu cầu xuất hóa đơn điện tử" at bounding box center [319, 27] width 512 height 37
click at [1494, 33] on icon "close" at bounding box center [1491, 30] width 13 height 13
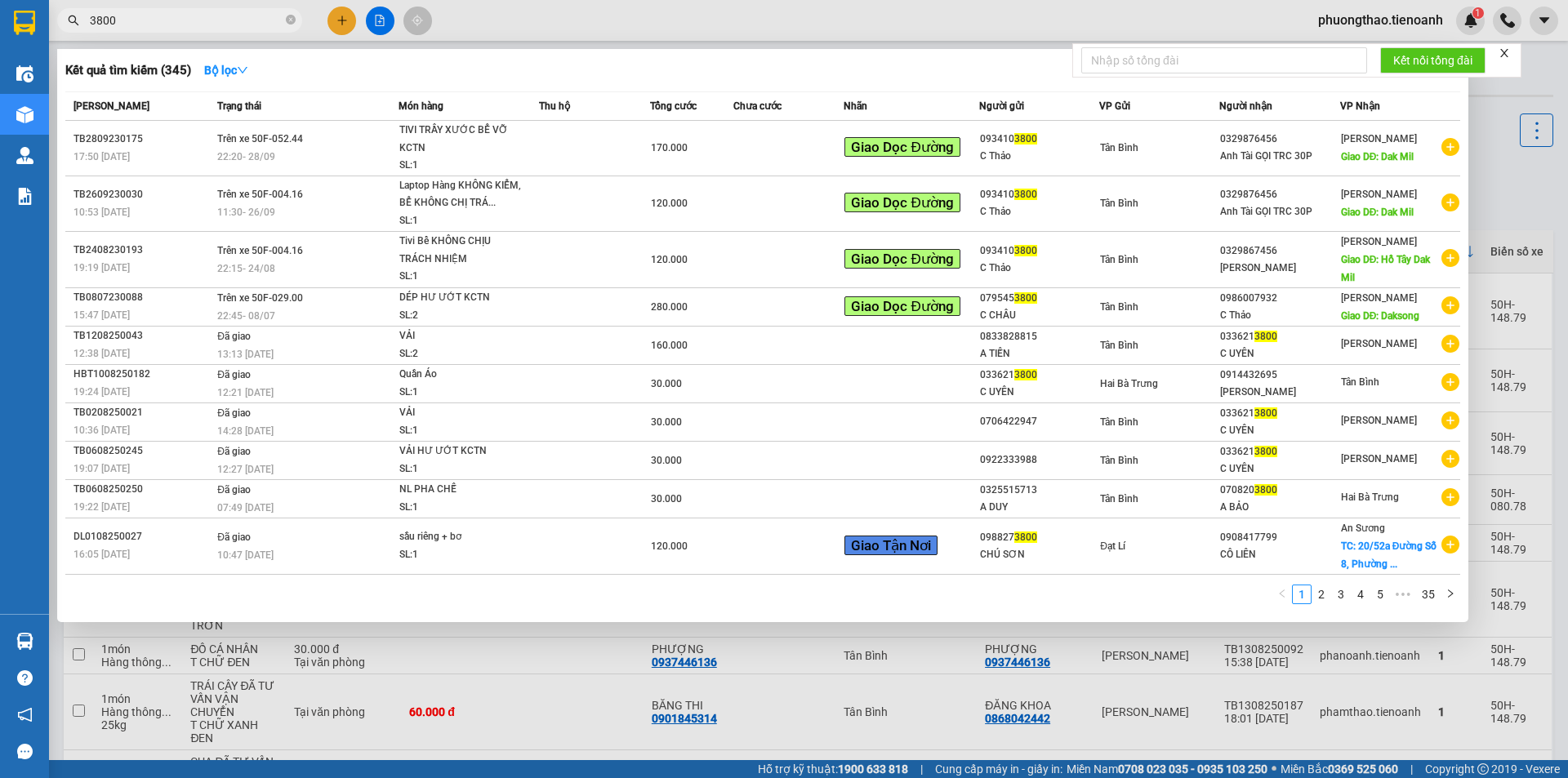
click at [216, 23] on input "3800" at bounding box center [186, 20] width 193 height 18
drag, startPoint x: 216, startPoint y: 23, endPoint x: 66, endPoint y: 36, distance: 150.6
click at [66, 35] on div "Kết quả tìm kiếm ( 345 ) Bộ lọc Mã ĐH Trạng thái Món hàng Thu hộ Tổng cước Chưa…" at bounding box center [159, 20] width 318 height 29
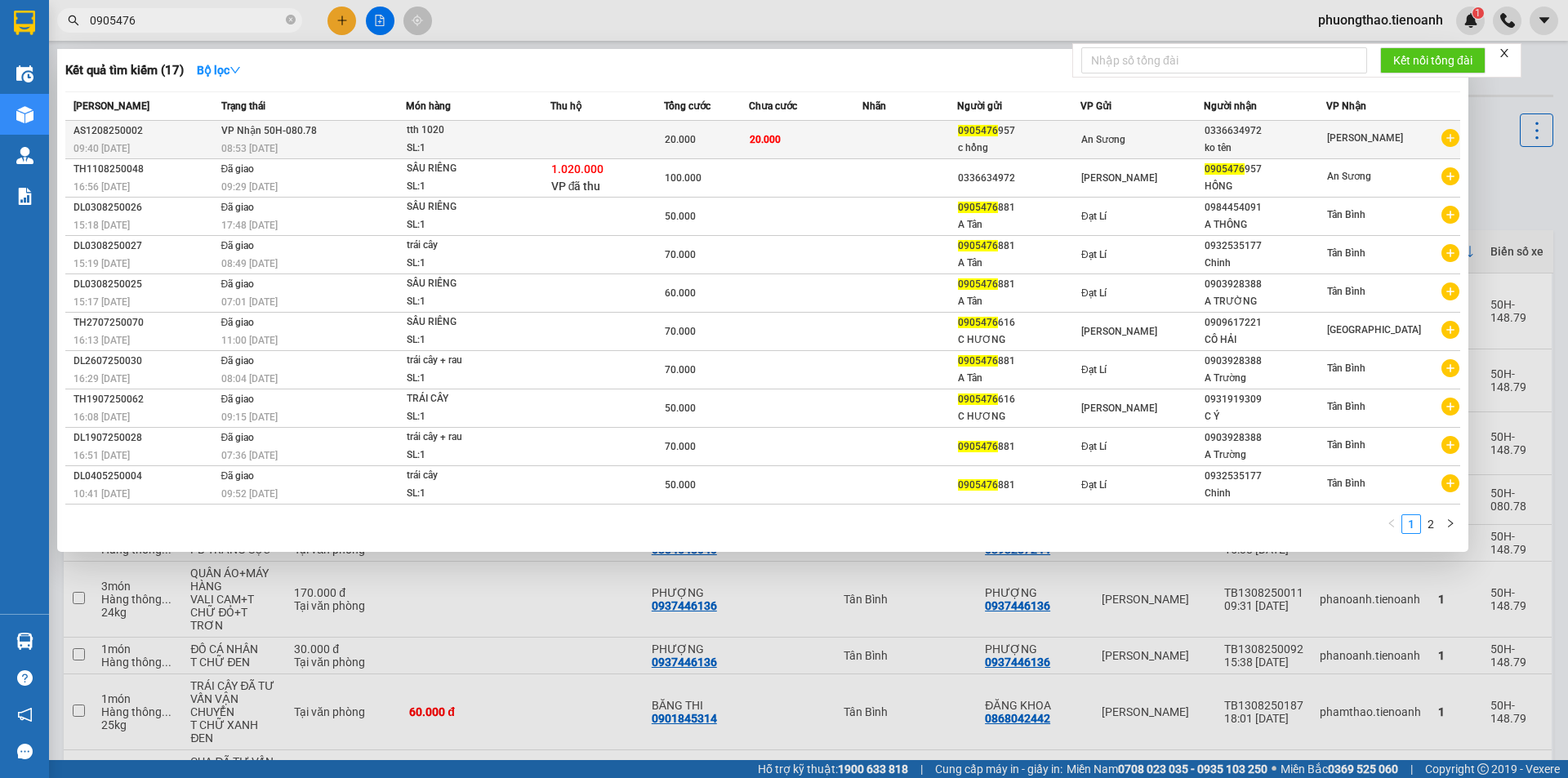
type input "0905476"
click at [885, 132] on td at bounding box center [910, 140] width 95 height 38
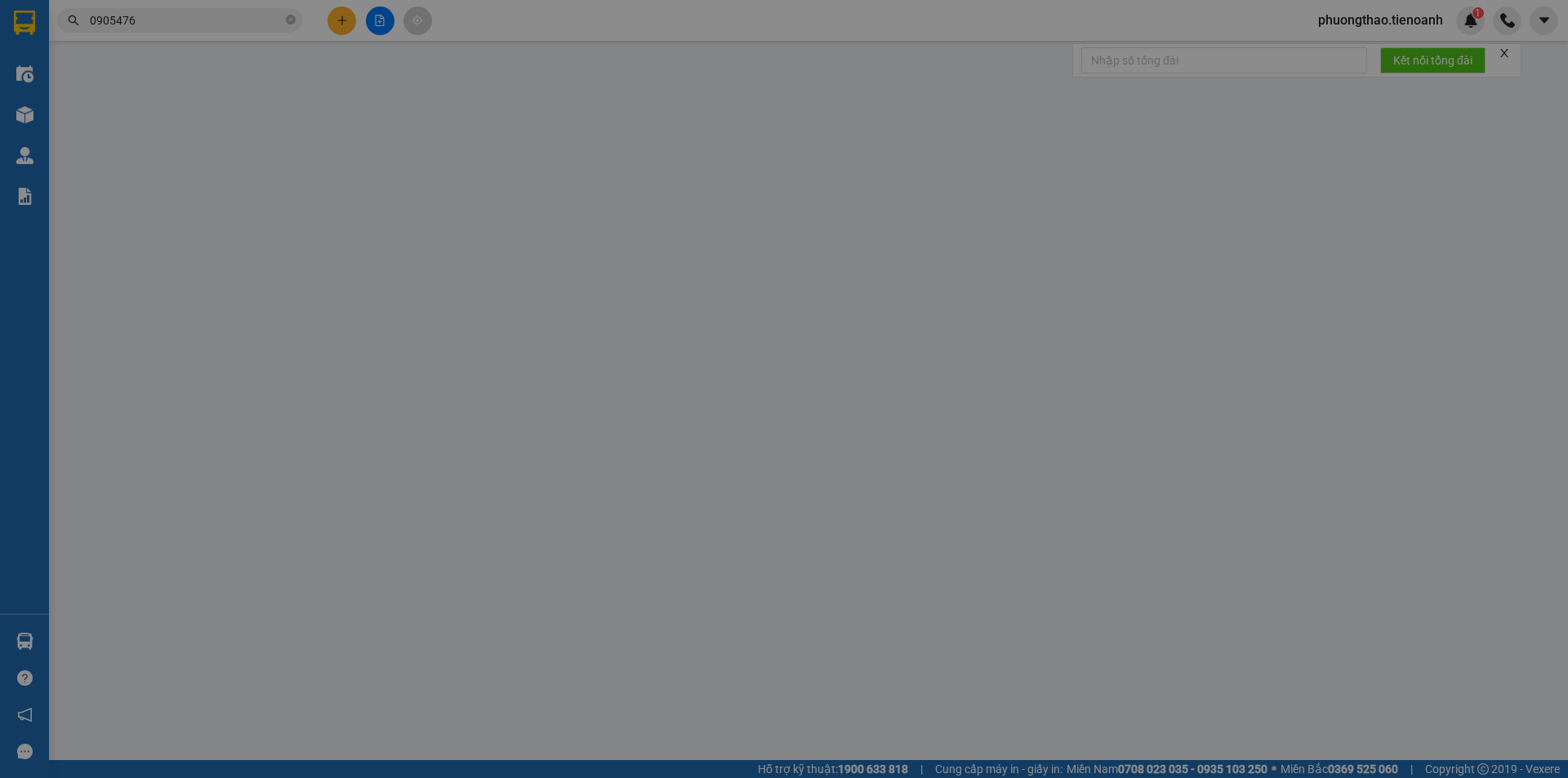
type input "0336634972"
type input "ko tên"
type input "0905476957"
type input "c hồng"
type input "20.000"
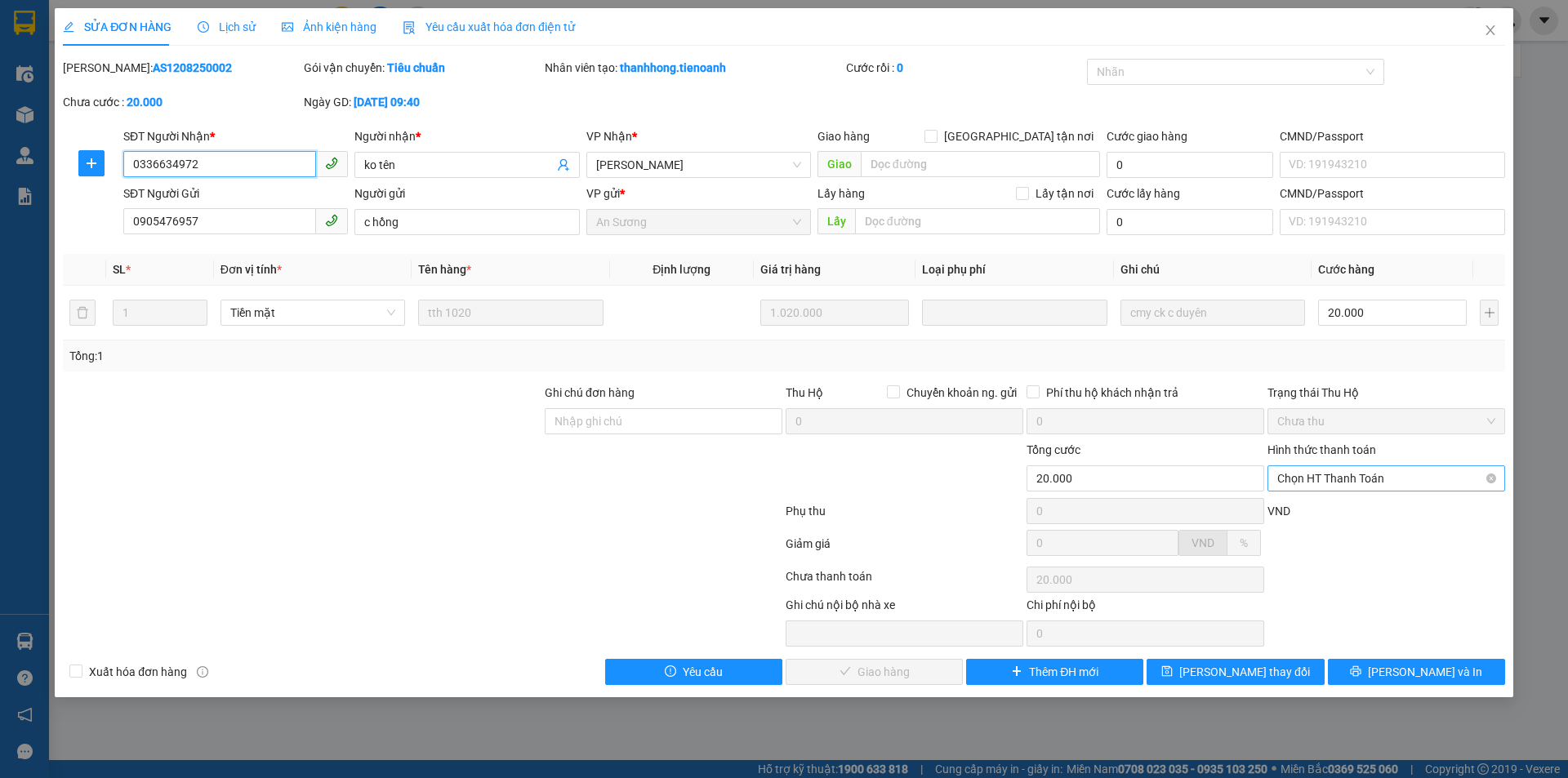
click at [1380, 487] on span "Chọn HT Thanh Toán" at bounding box center [1387, 478] width 218 height 24
click at [1352, 511] on div "Tại văn phòng" at bounding box center [1387, 511] width 218 height 18
type input "0"
click at [931, 670] on button "[PERSON_NAME] và Giao hàng" at bounding box center [874, 672] width 177 height 26
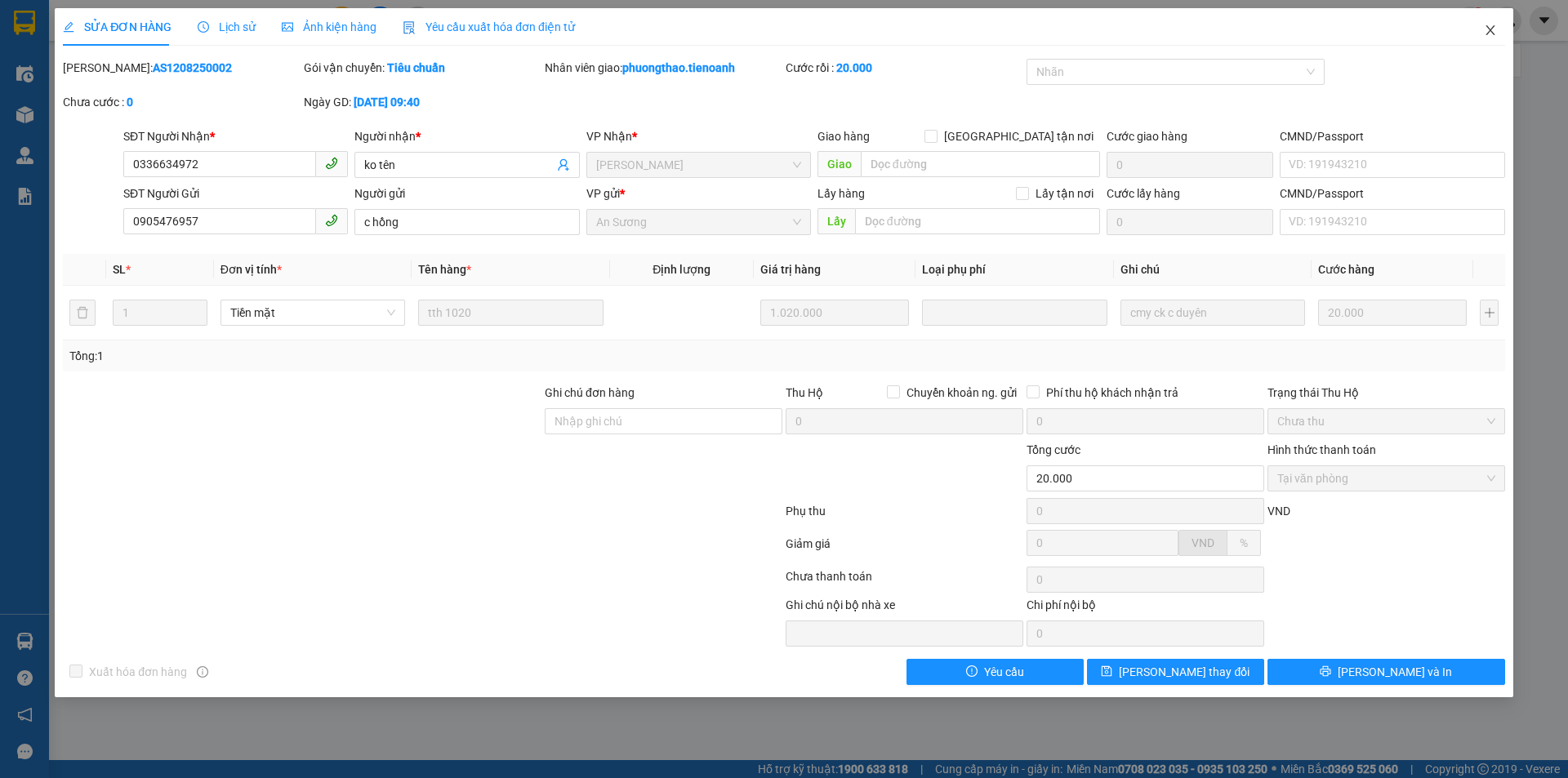
click at [1494, 31] on icon "close" at bounding box center [1491, 30] width 13 height 13
